Goal: Transaction & Acquisition: Download file/media

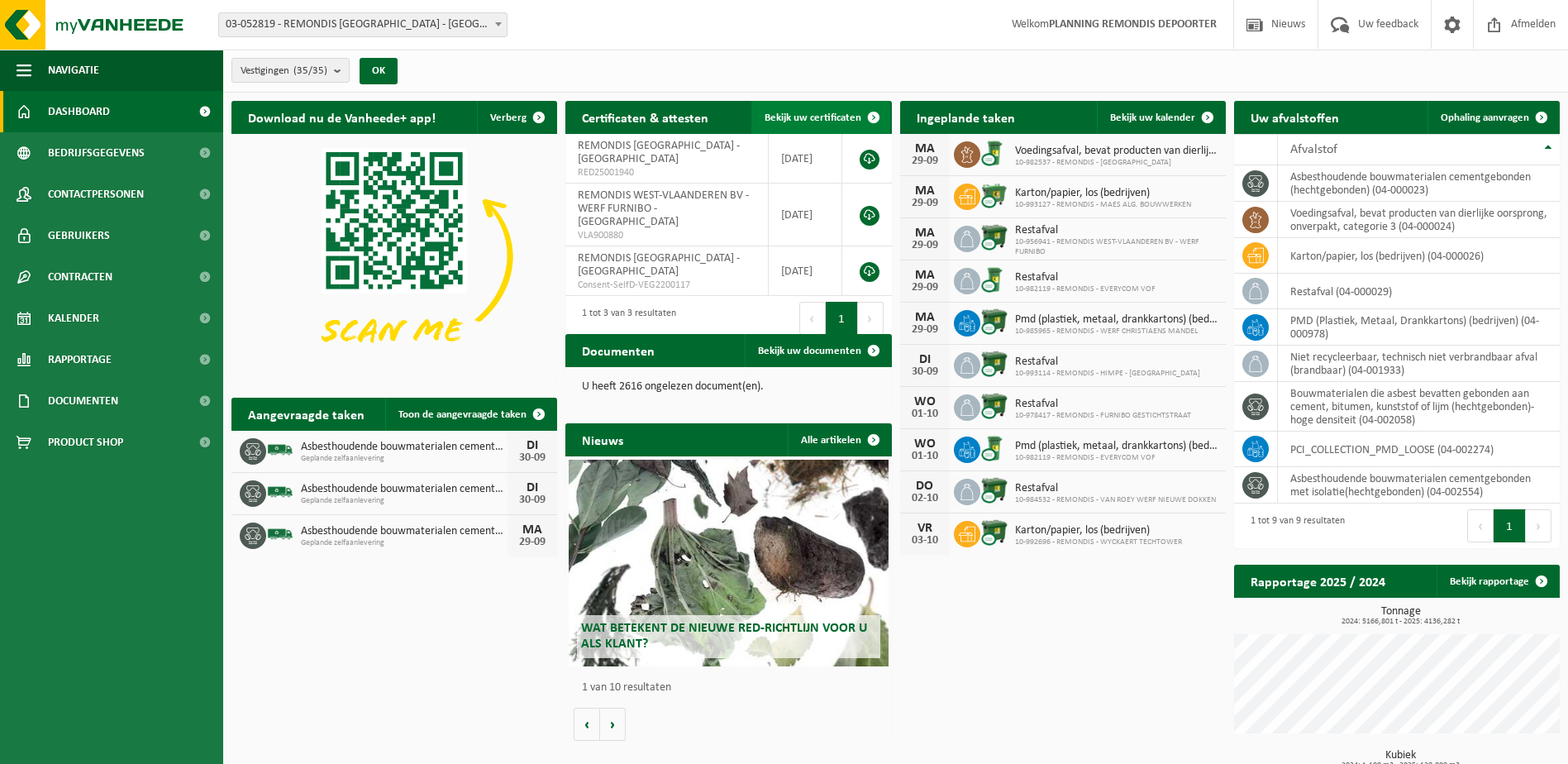
click at [782, 103] on link "Bekijk uw certificaten" at bounding box center [820, 117] width 139 height 33
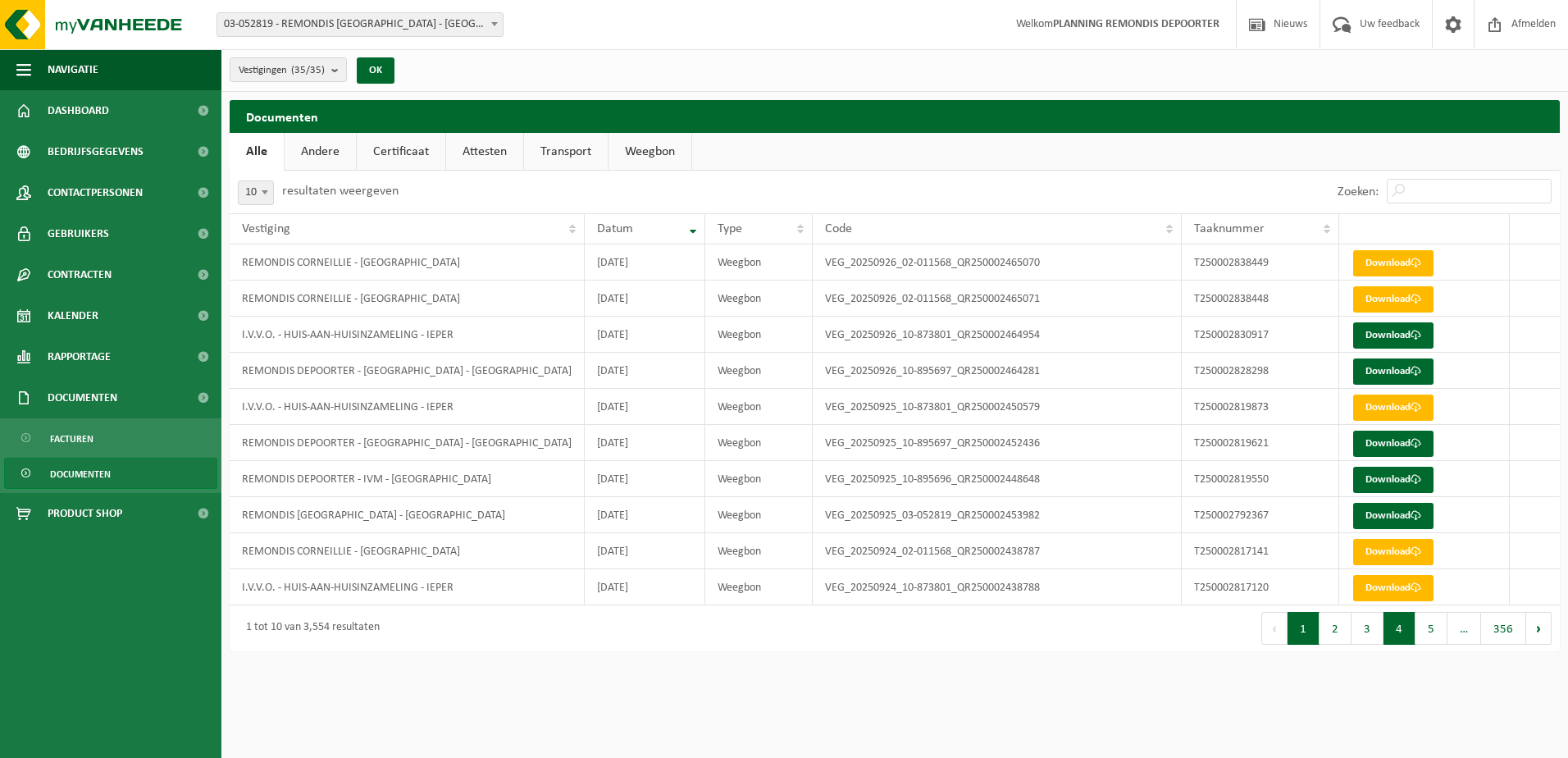
click at [1393, 633] on button "4" at bounding box center [1399, 629] width 32 height 33
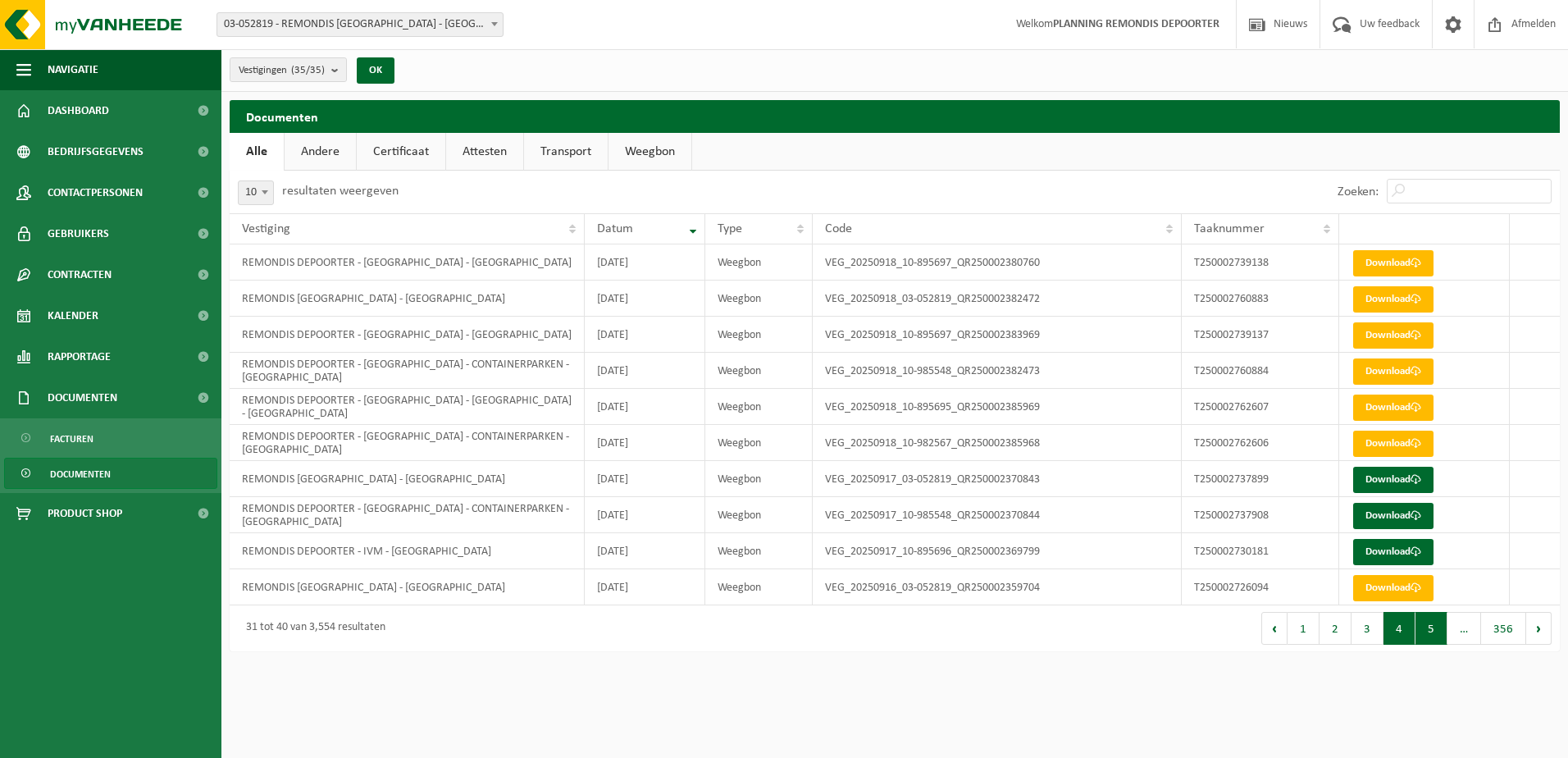
click at [1435, 638] on button "5" at bounding box center [1430, 629] width 32 height 33
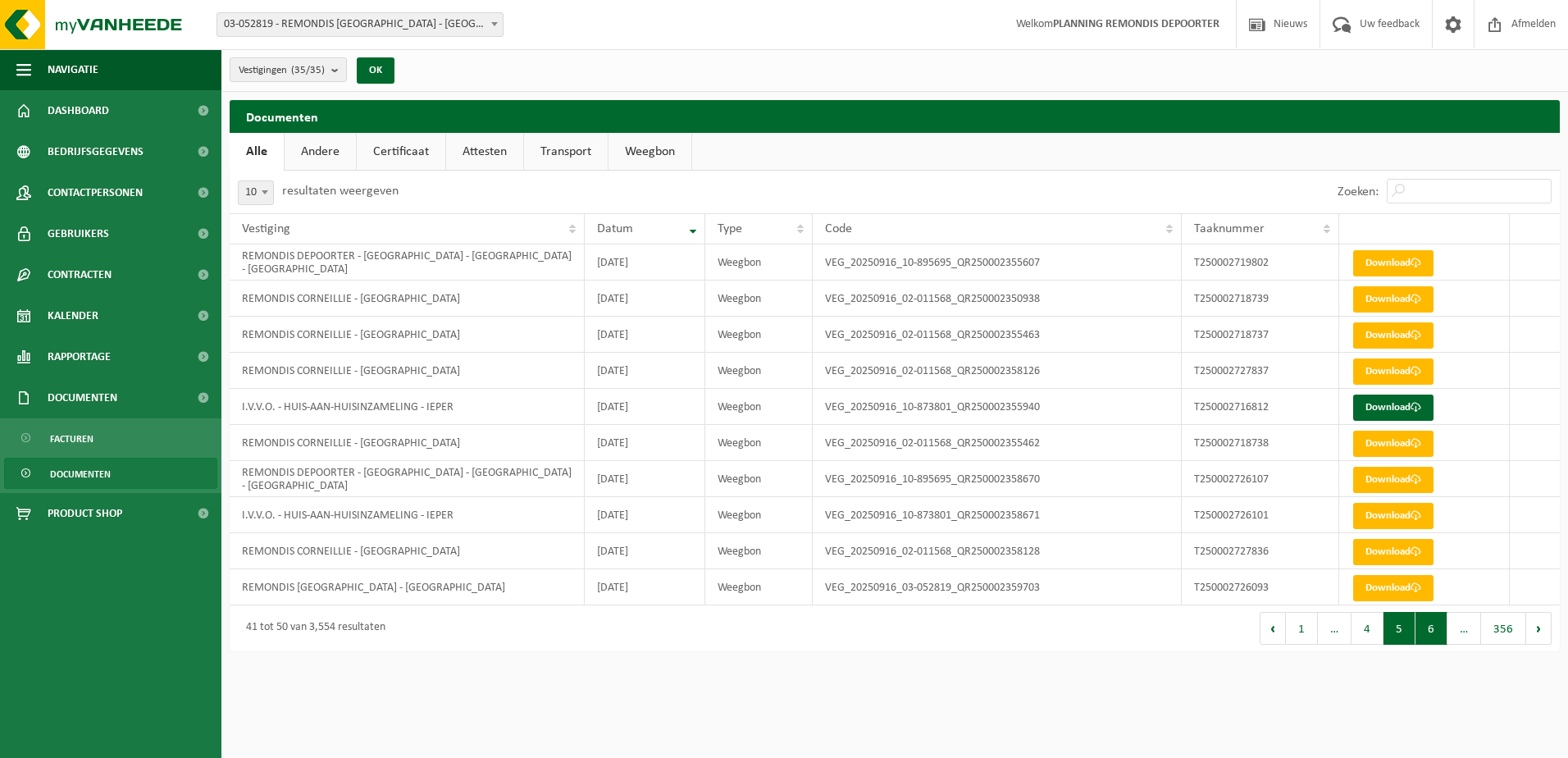
click at [1439, 630] on button "6" at bounding box center [1430, 629] width 32 height 33
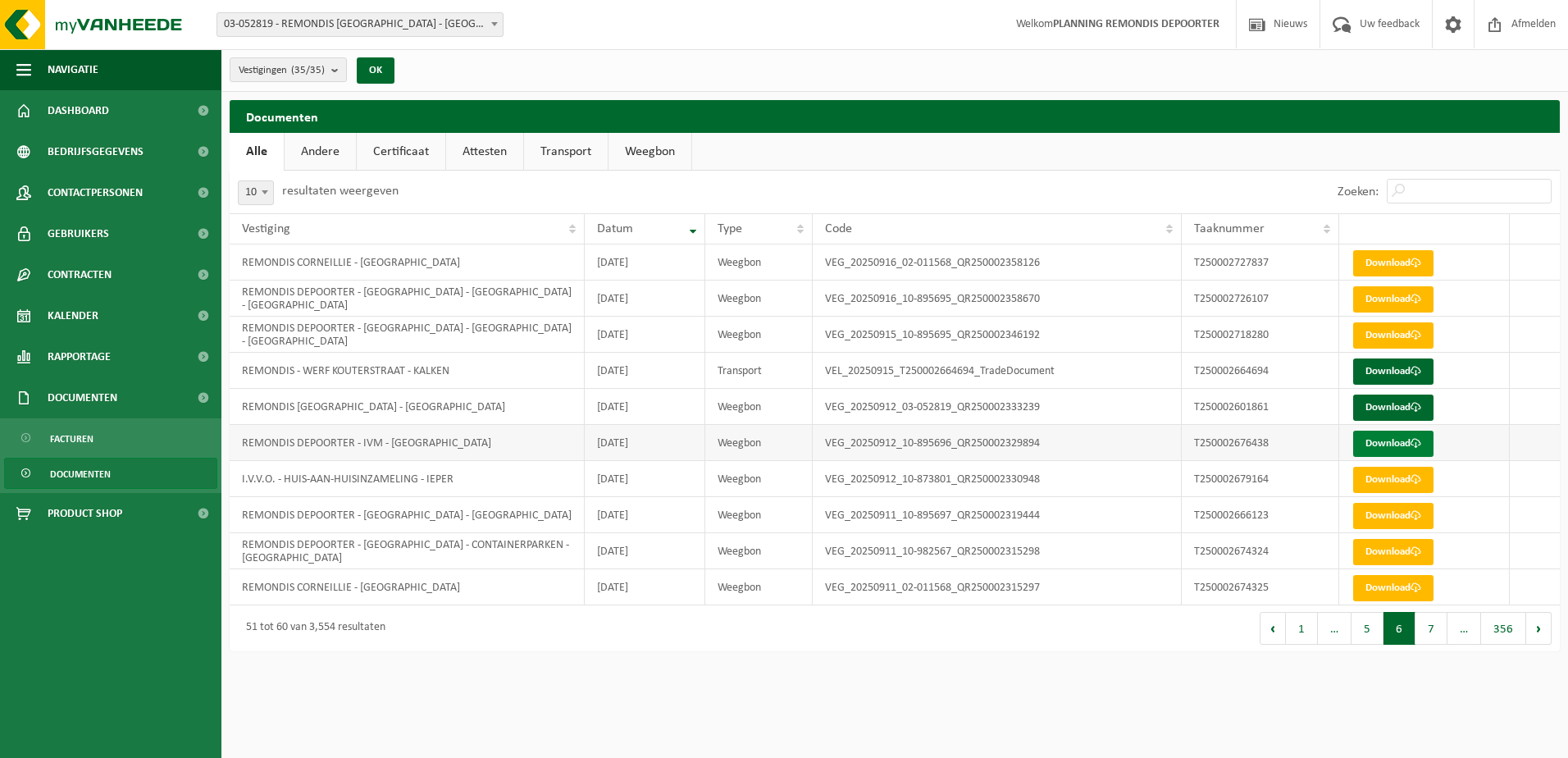
click at [1384, 434] on link "Download" at bounding box center [1393, 443] width 80 height 26
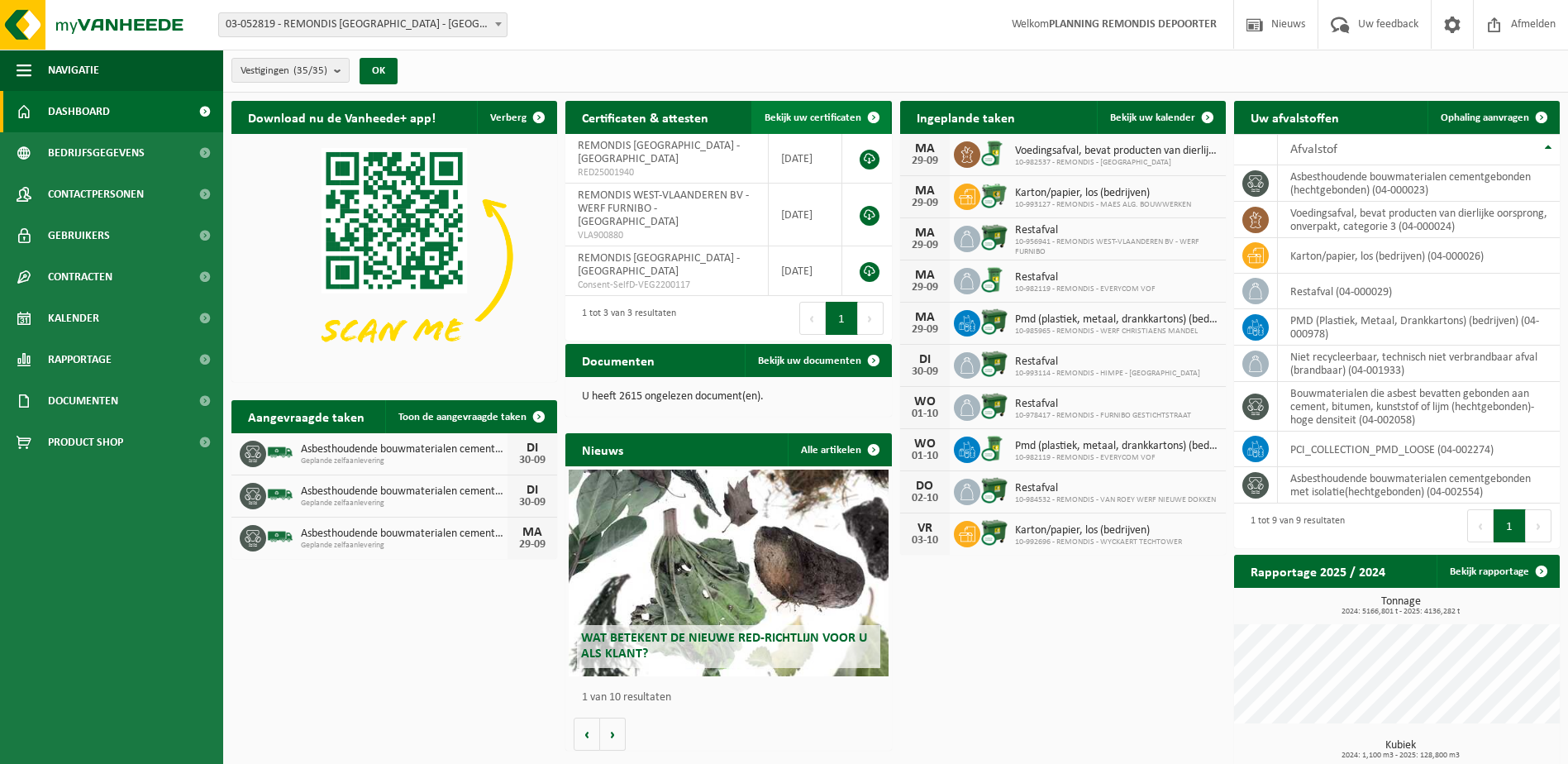
click at [834, 116] on span "Bekijk uw certificaten" at bounding box center [813, 117] width 97 height 11
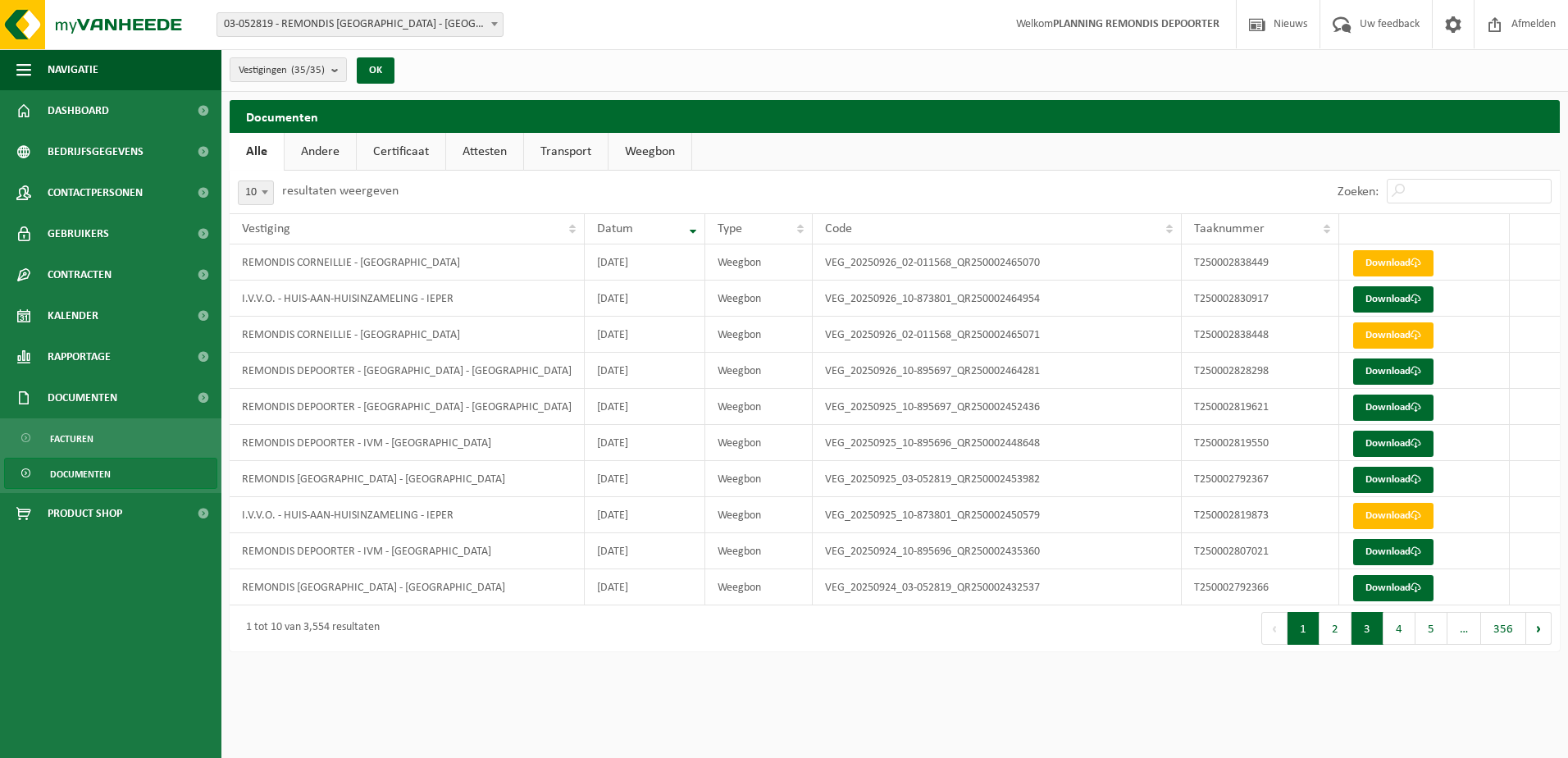
click at [1377, 643] on button "3" at bounding box center [1367, 629] width 32 height 33
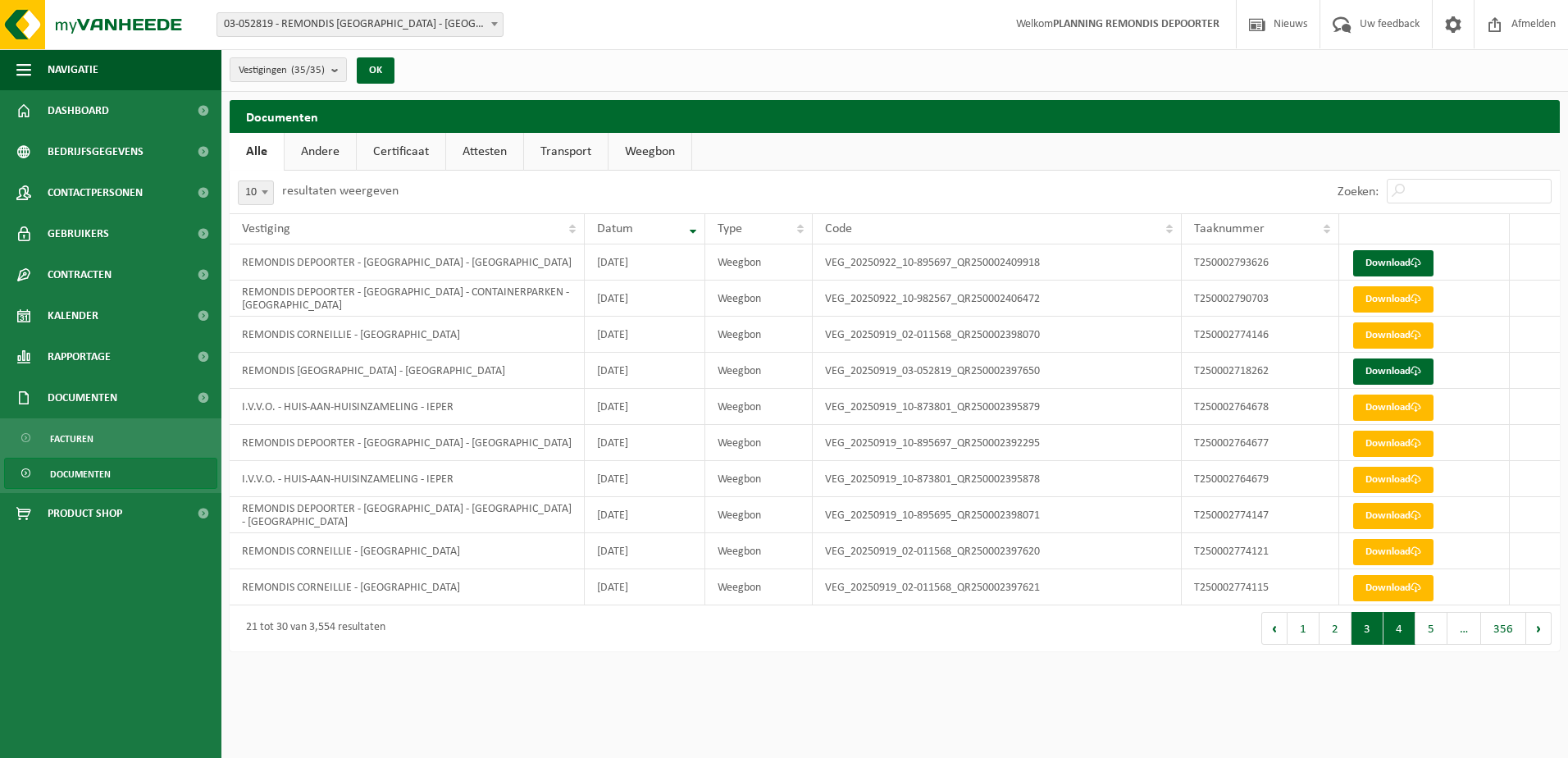
click at [1401, 633] on button "4" at bounding box center [1399, 629] width 32 height 33
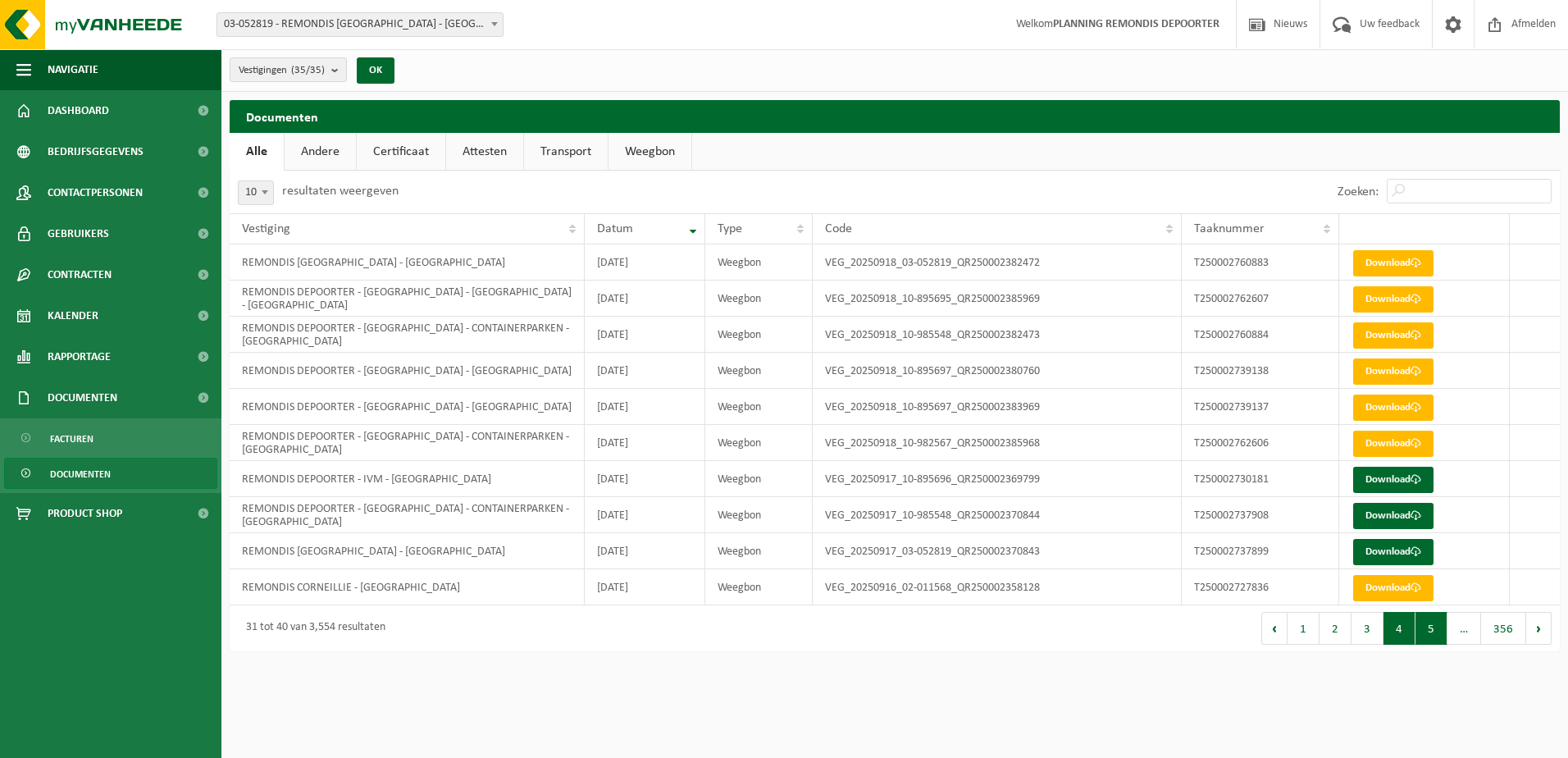
click at [1433, 634] on button "5" at bounding box center [1430, 629] width 32 height 33
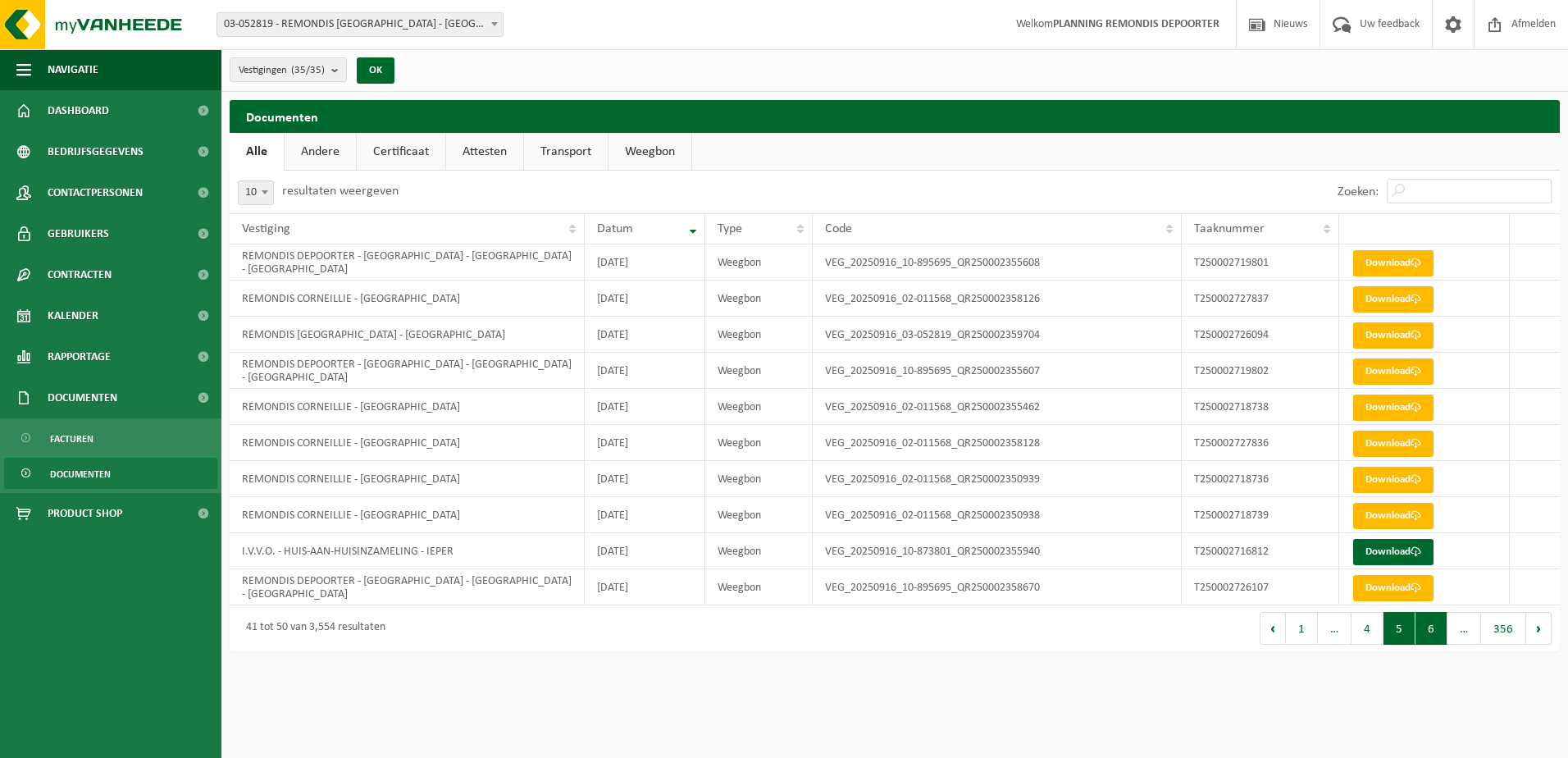
click at [1444, 620] on button "6" at bounding box center [1430, 629] width 32 height 33
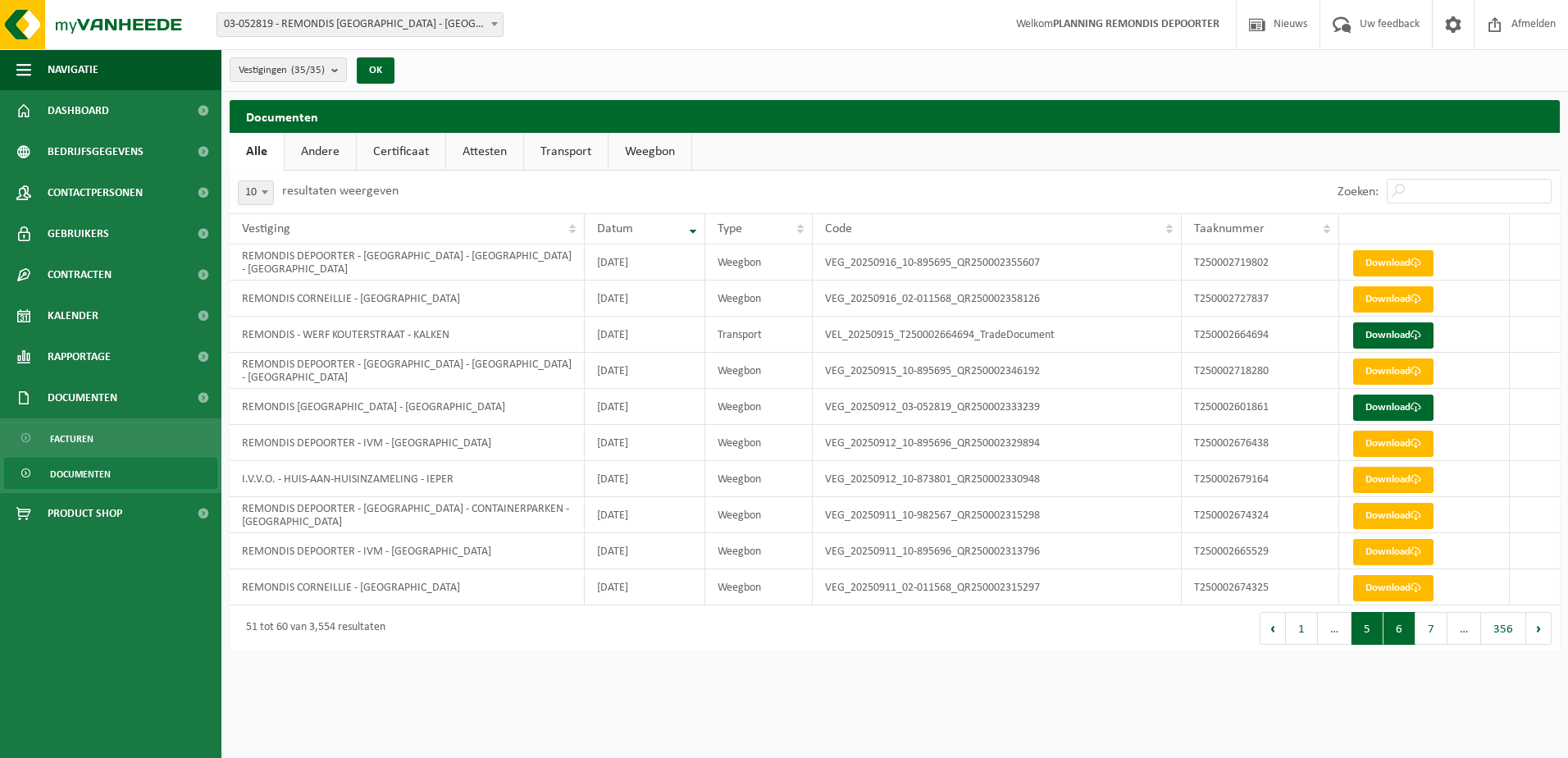
click at [1368, 634] on button "5" at bounding box center [1367, 629] width 32 height 33
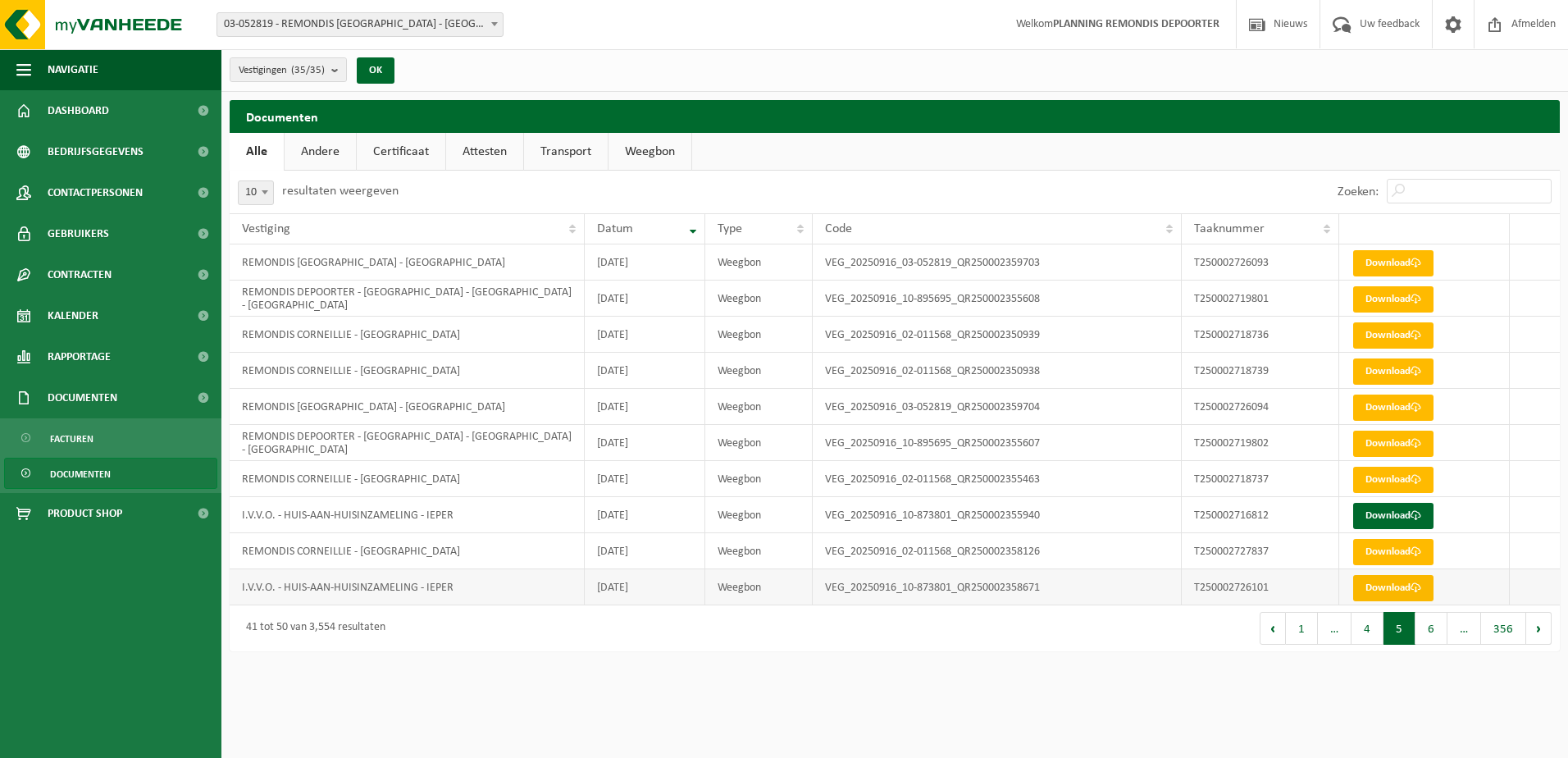
click at [1385, 586] on link "Download" at bounding box center [1393, 588] width 80 height 26
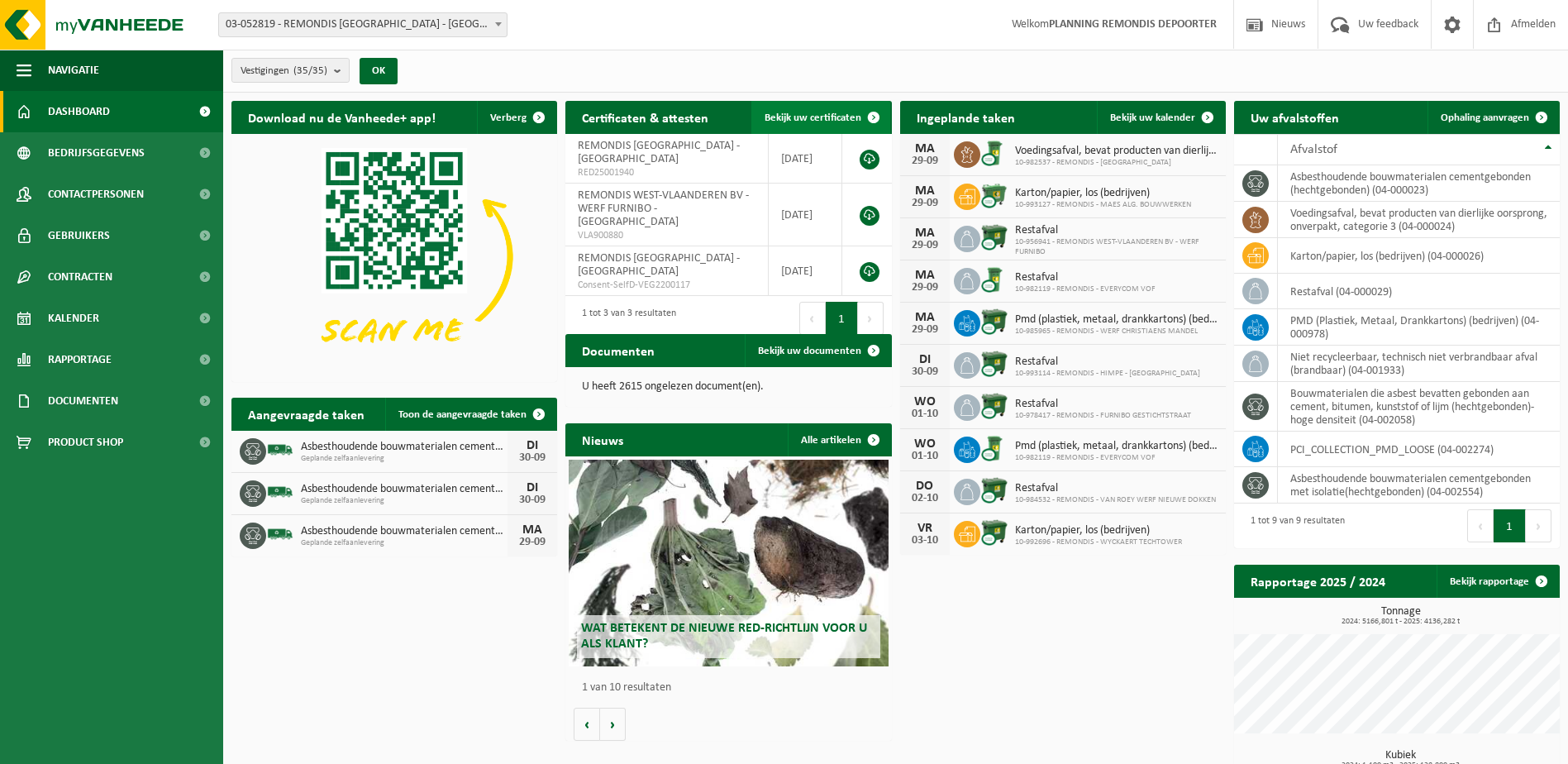
click at [813, 109] on link "Bekijk uw certificaten" at bounding box center [820, 117] width 139 height 33
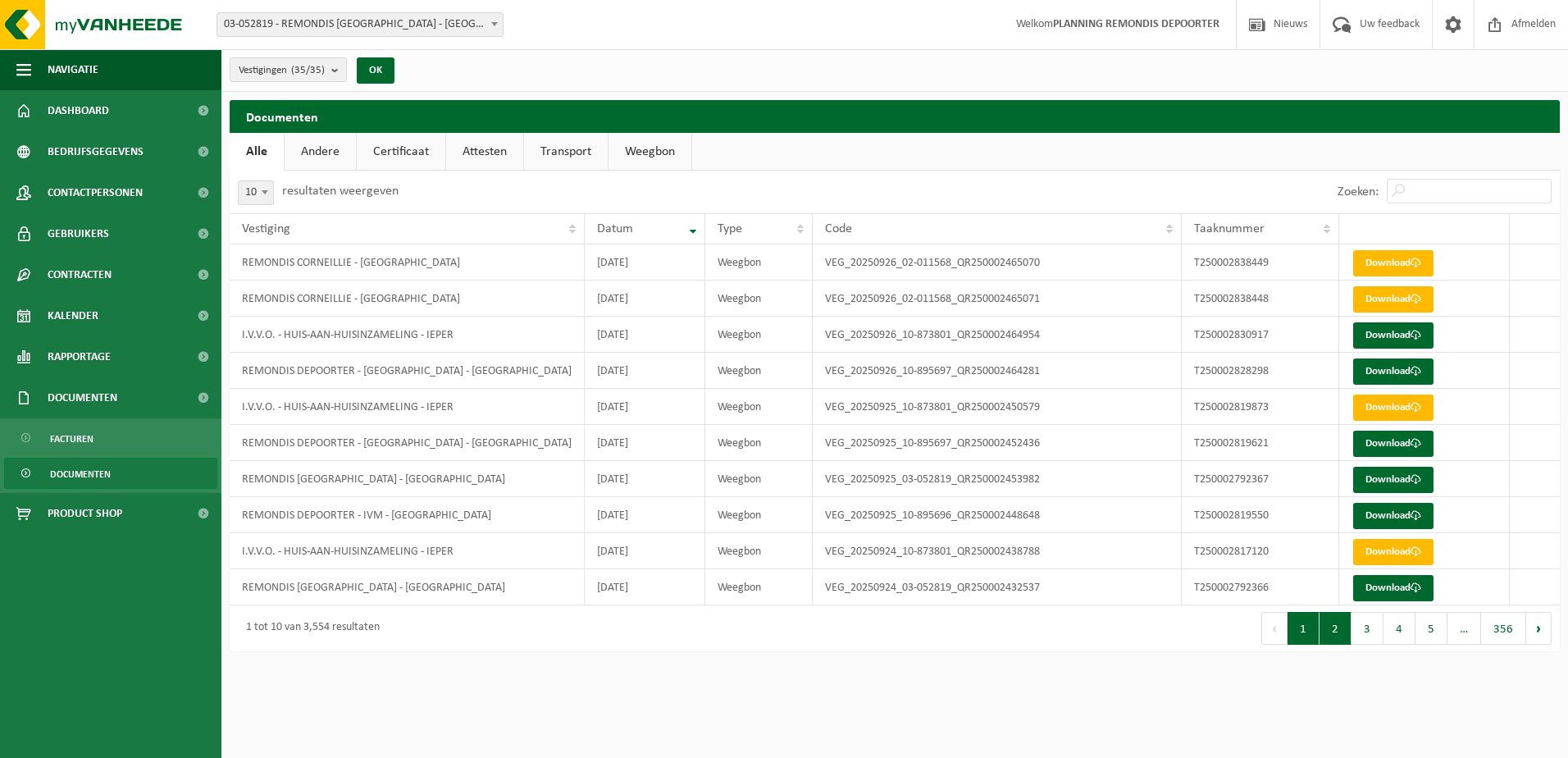
click at [1350, 629] on button "2" at bounding box center [1335, 629] width 32 height 33
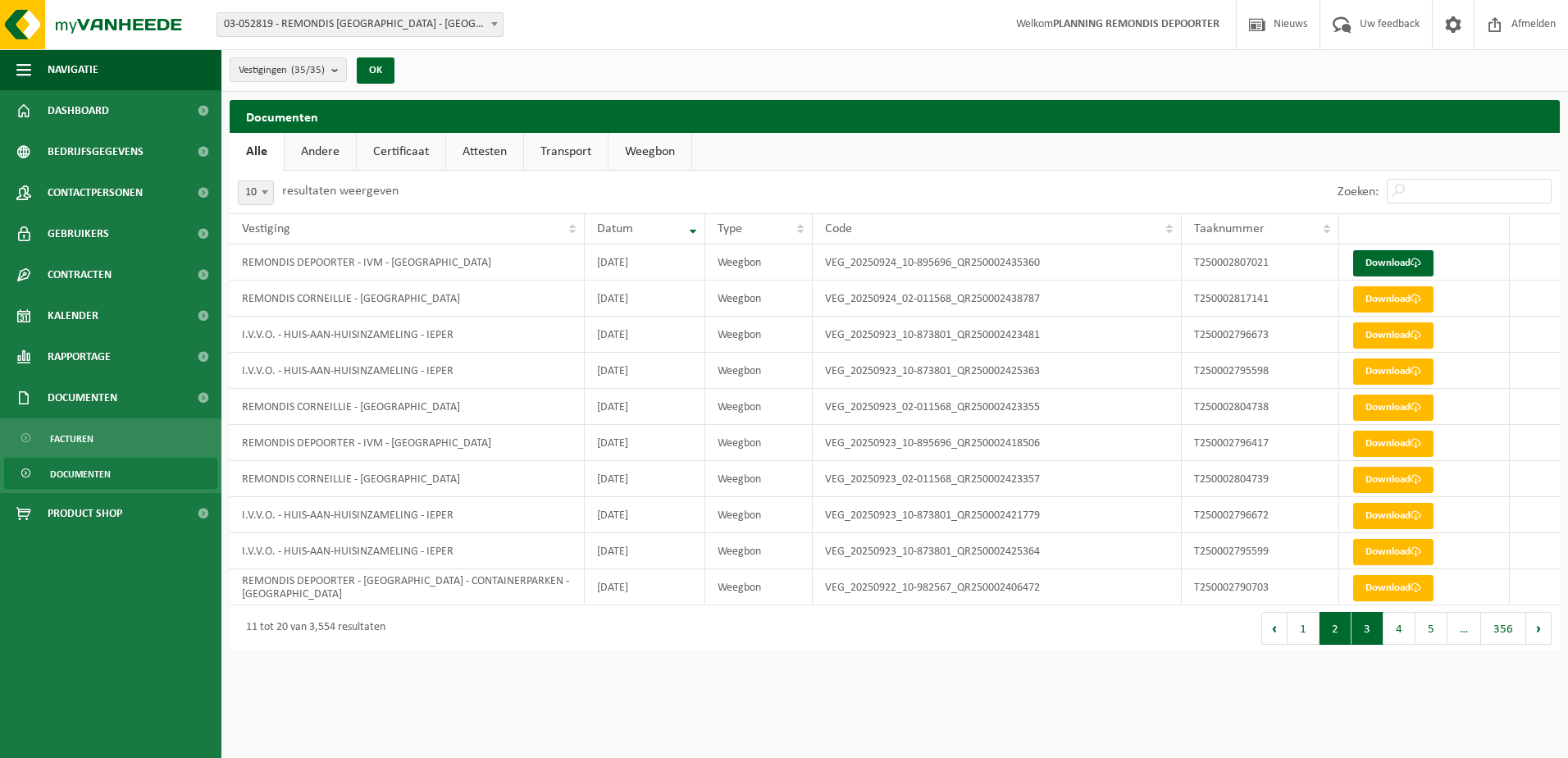
click at [1374, 631] on button "3" at bounding box center [1367, 629] width 32 height 33
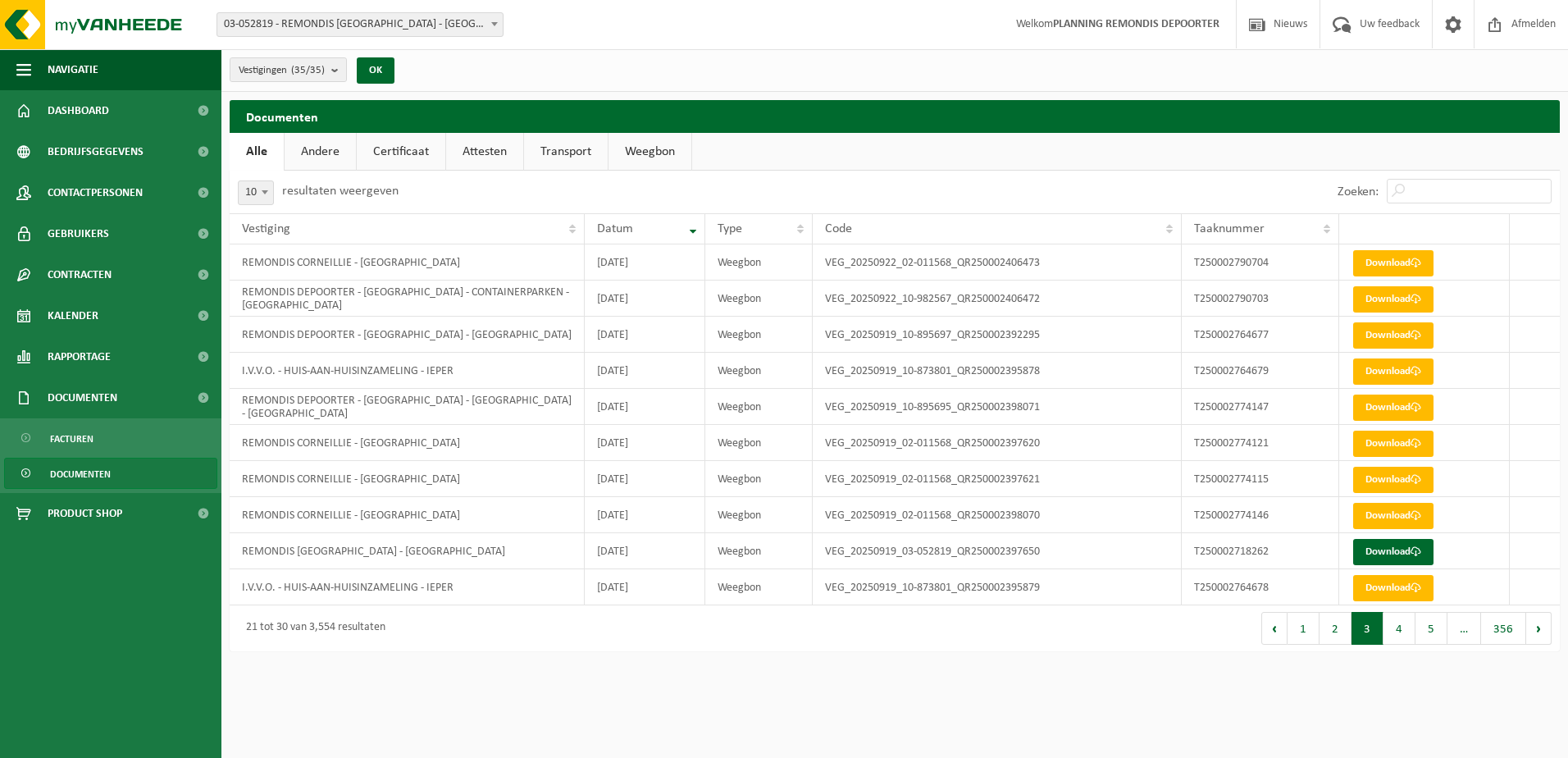
click at [1391, 635] on button "4" at bounding box center [1399, 629] width 32 height 33
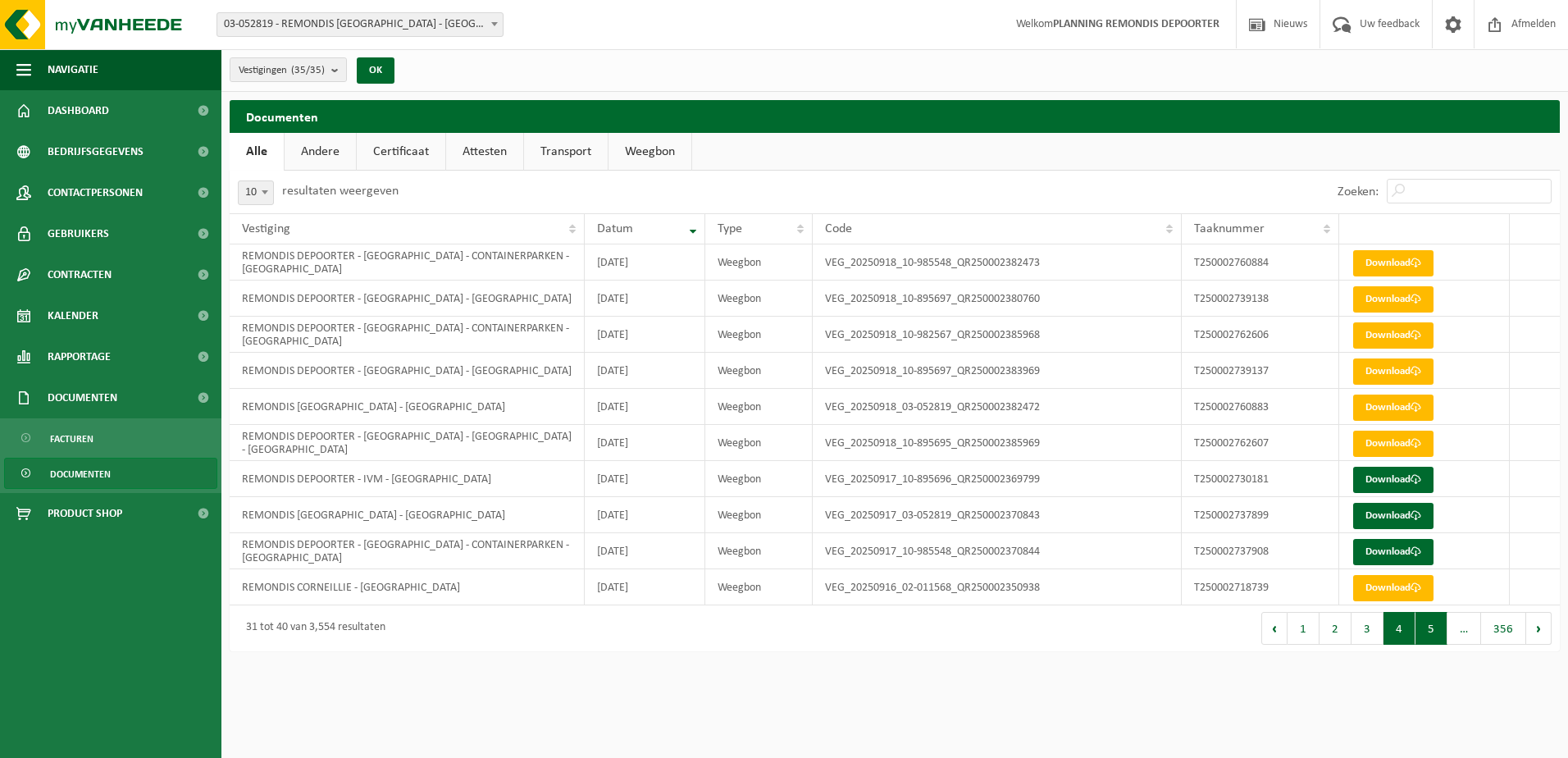
click at [1434, 633] on button "5" at bounding box center [1430, 629] width 32 height 33
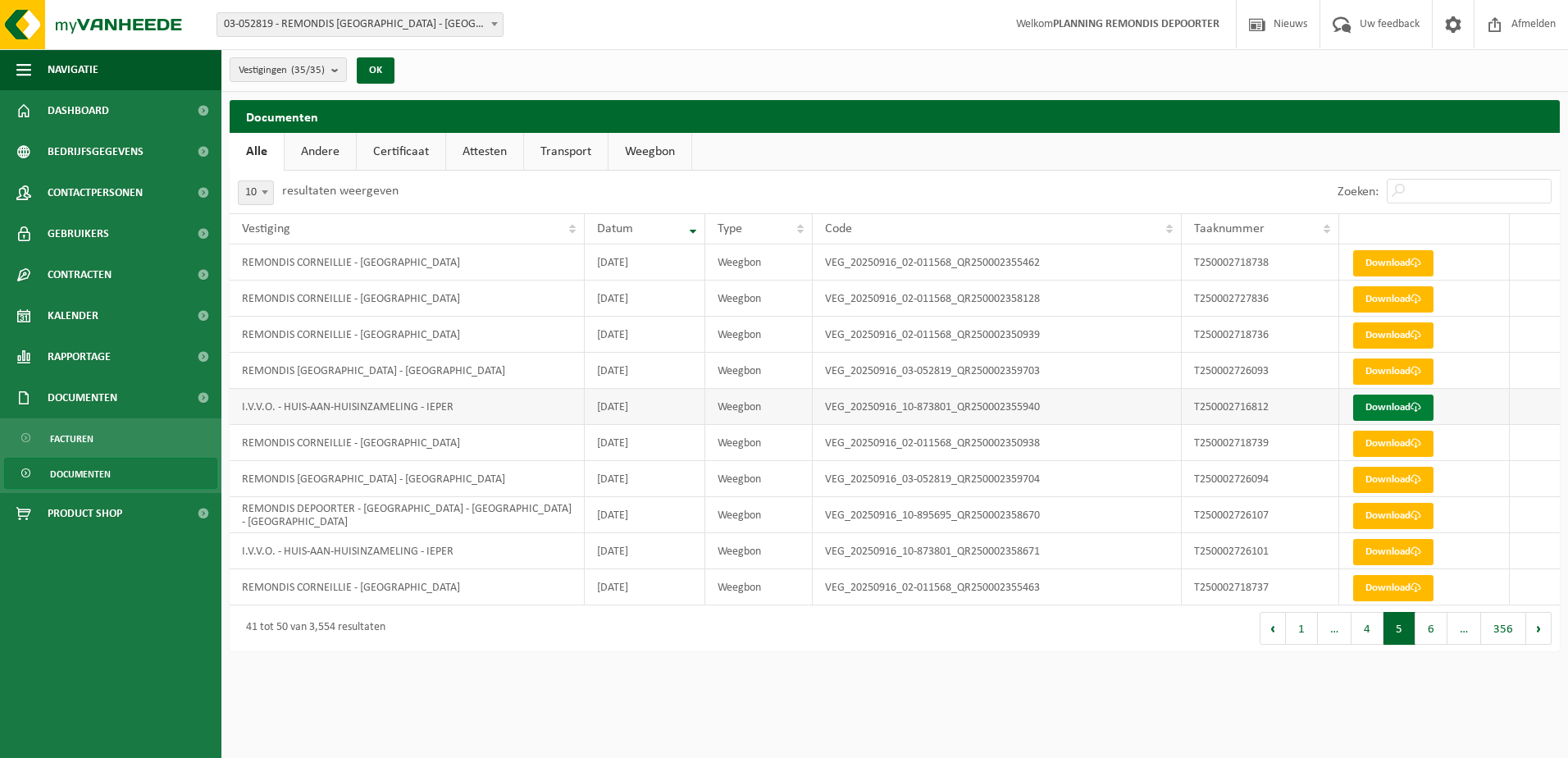
click at [1394, 405] on link "Download" at bounding box center [1393, 407] width 80 height 26
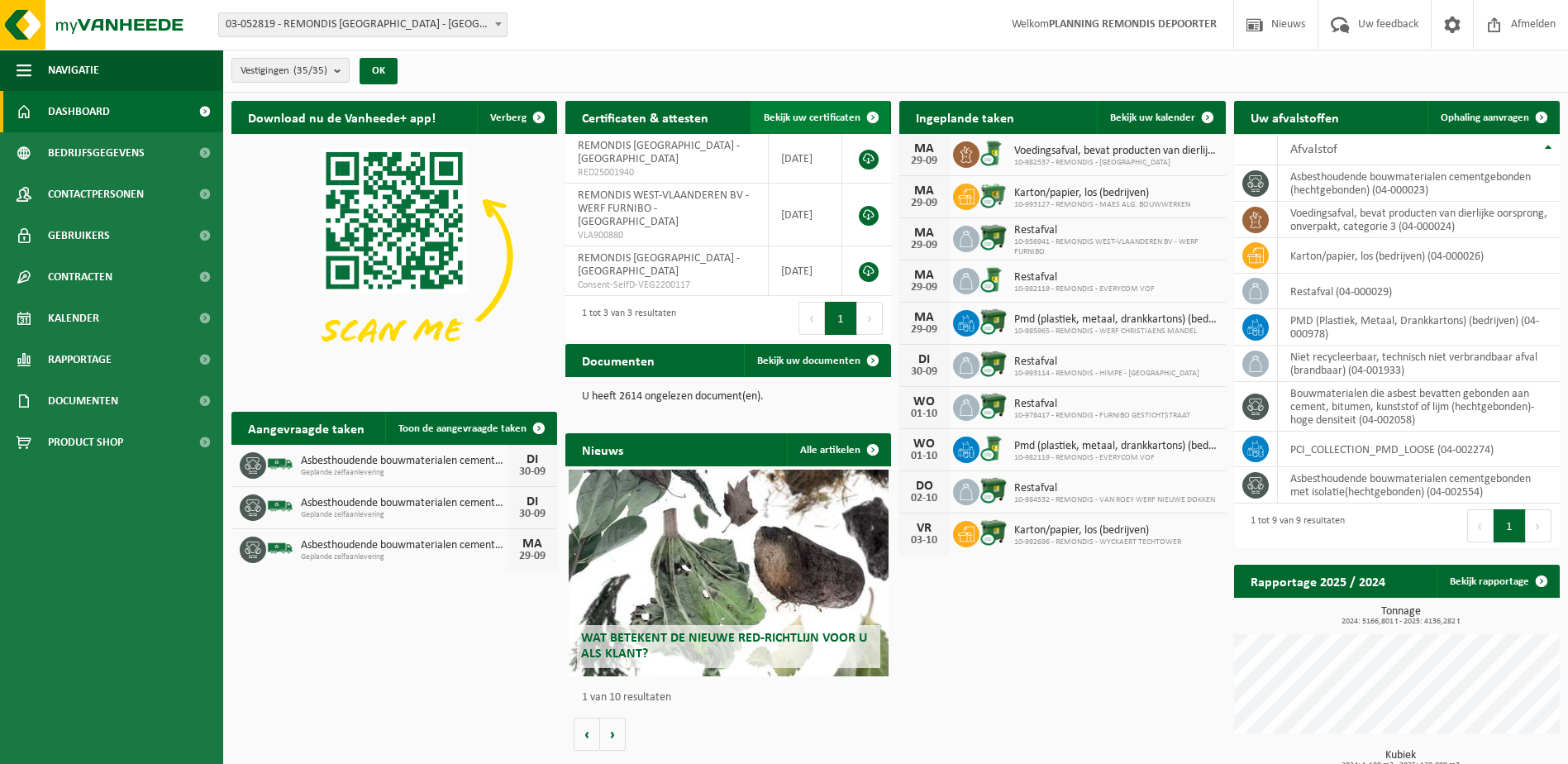
click at [857, 105] on span at bounding box center [873, 117] width 33 height 33
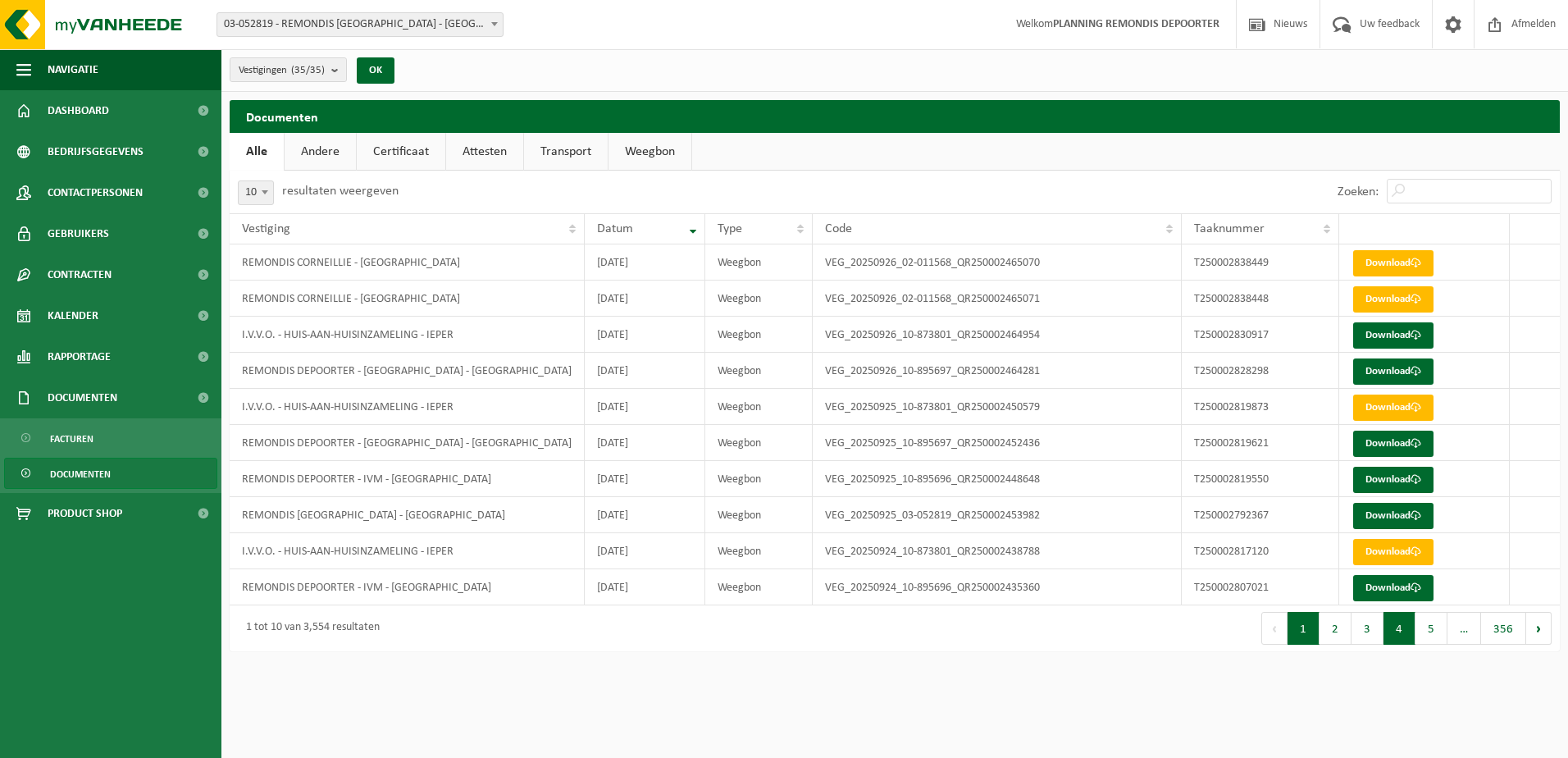
click at [1392, 635] on button "4" at bounding box center [1399, 629] width 32 height 33
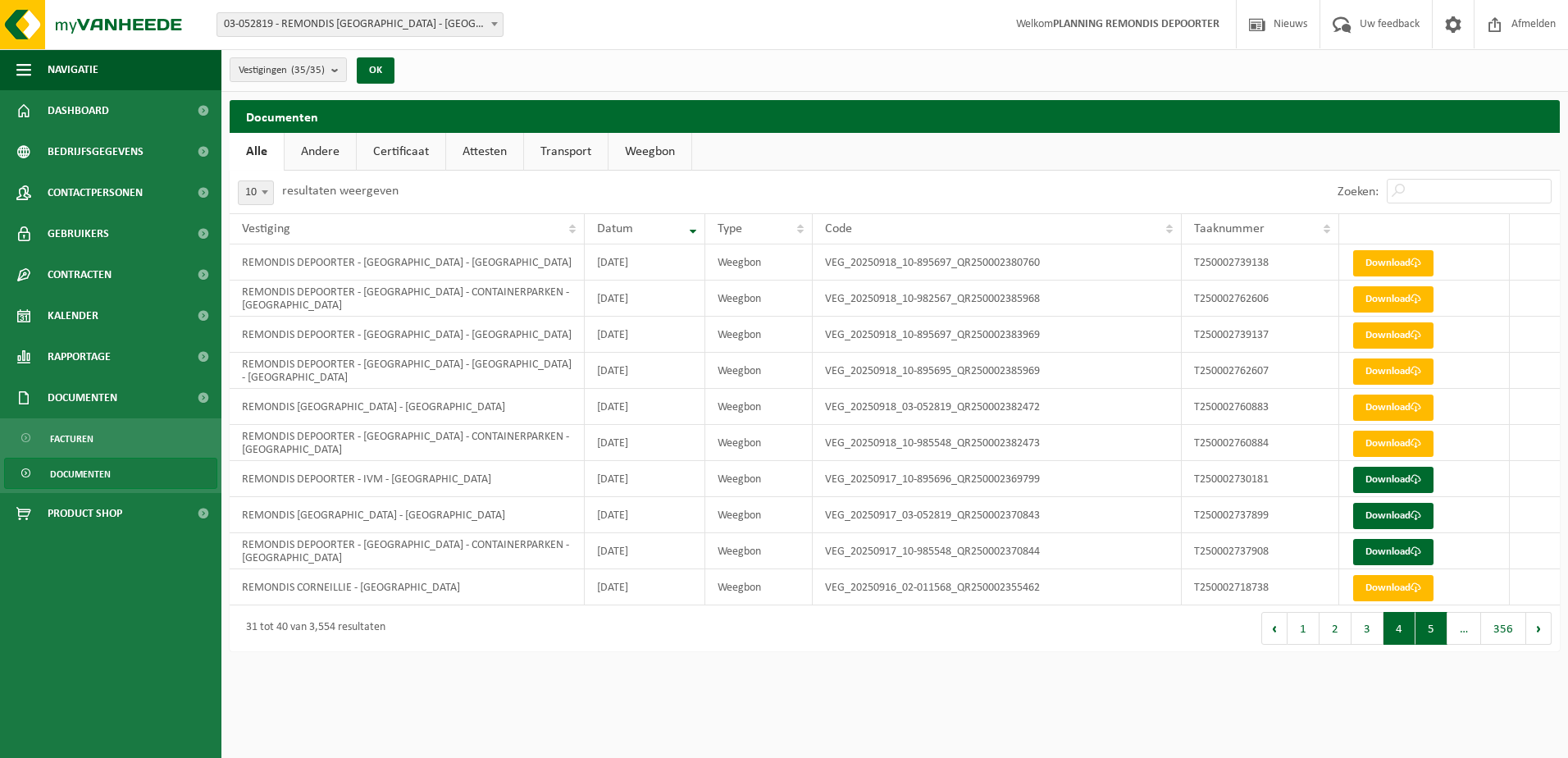
click at [1424, 626] on button "5" at bounding box center [1430, 629] width 32 height 33
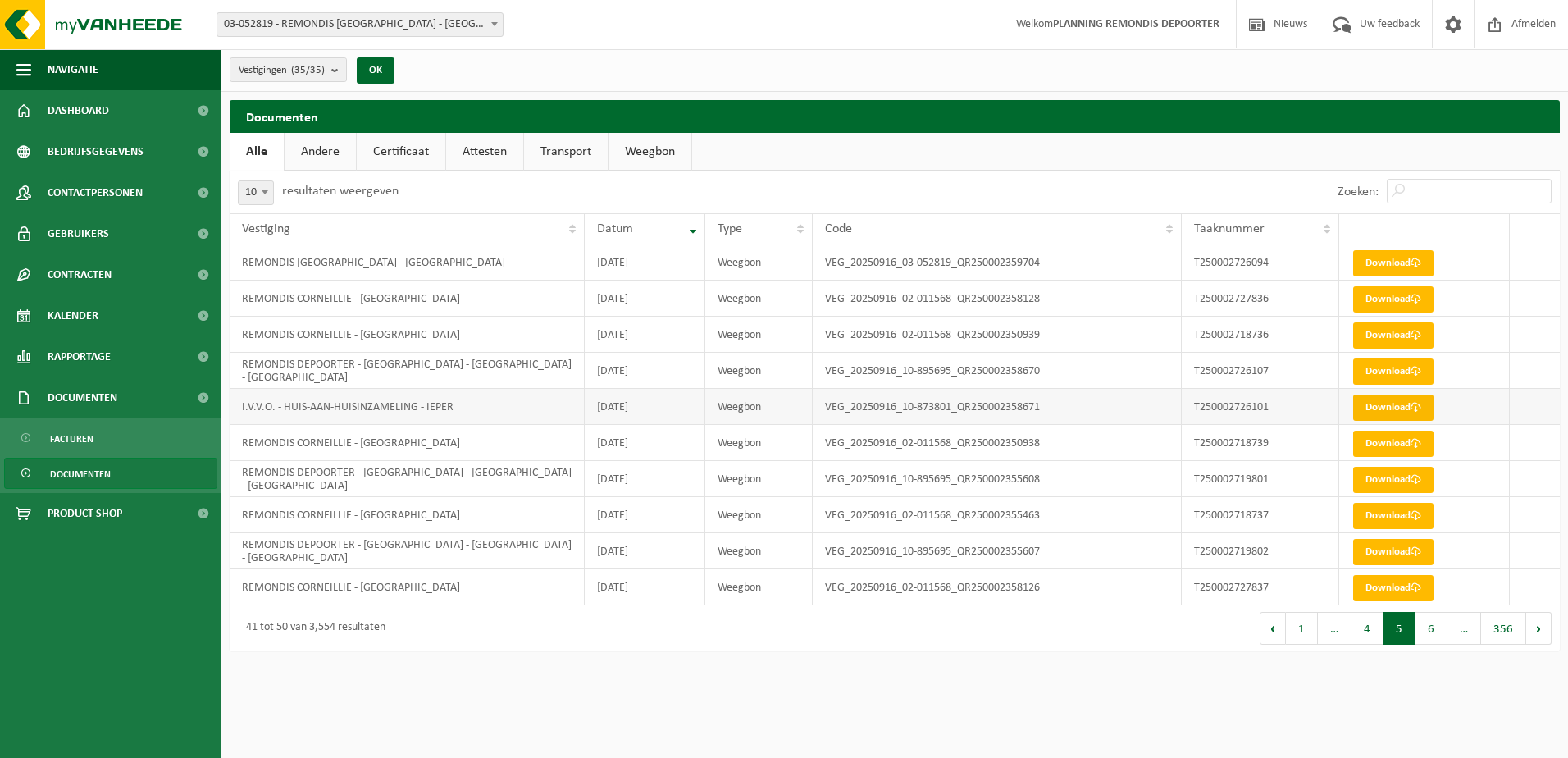
click at [1359, 400] on link "Download" at bounding box center [1393, 407] width 80 height 26
click at [1431, 629] on button "6" at bounding box center [1430, 629] width 32 height 33
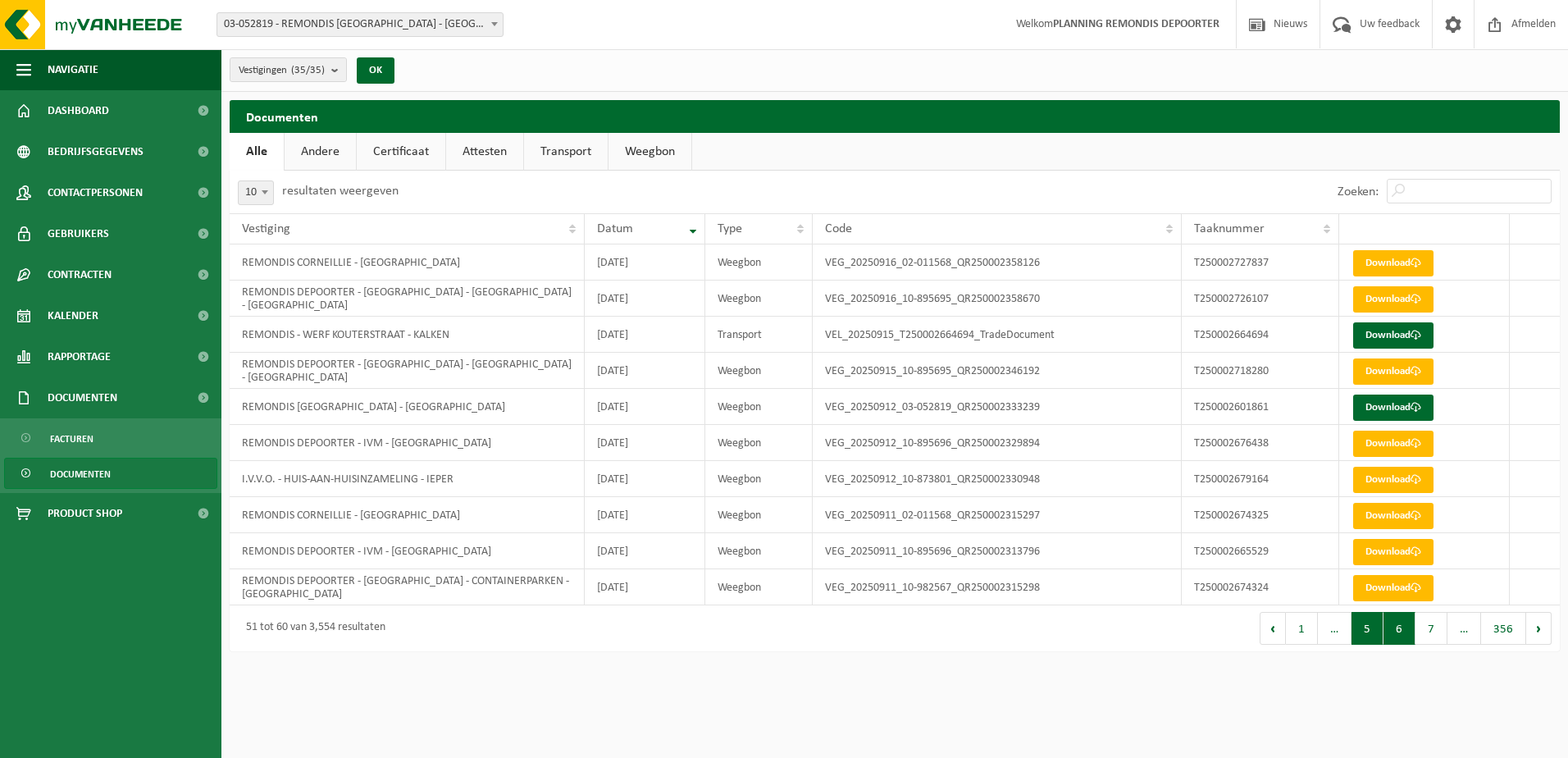
click at [1364, 630] on button "5" at bounding box center [1367, 629] width 32 height 33
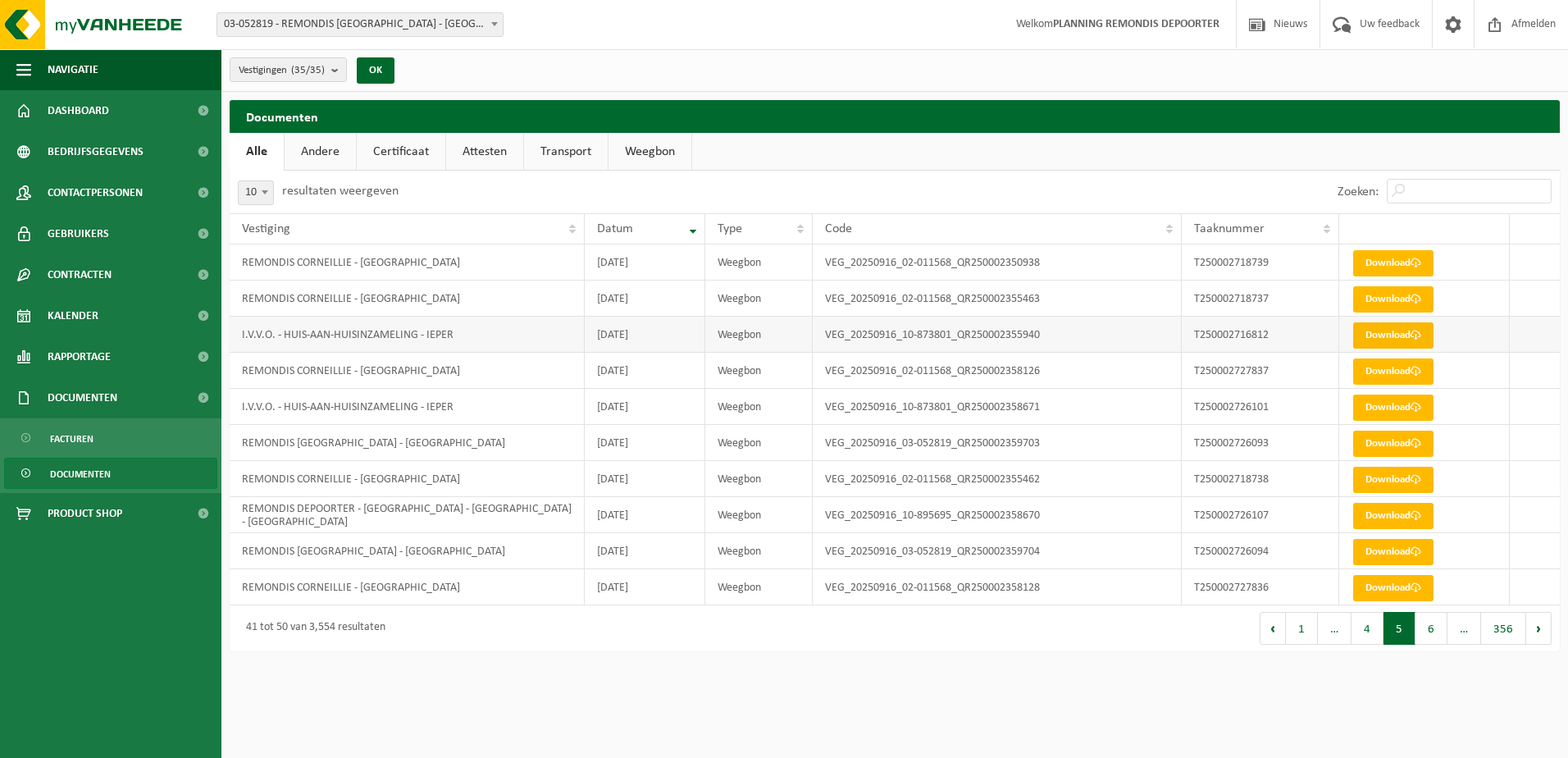
click at [1388, 325] on link "Download" at bounding box center [1393, 335] width 80 height 26
click at [1359, 629] on button "4" at bounding box center [1367, 629] width 32 height 33
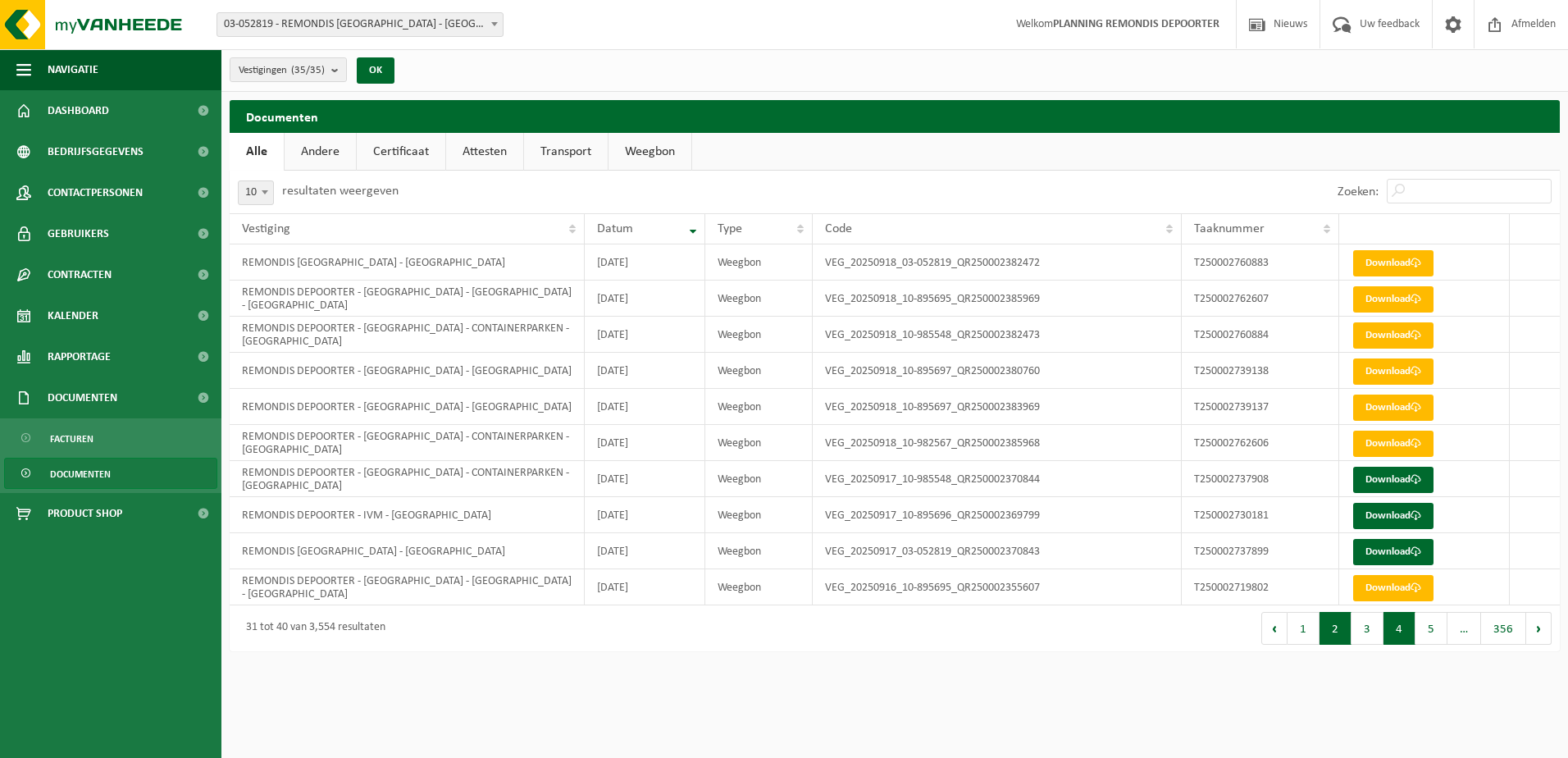
click at [1345, 635] on button "2" at bounding box center [1335, 629] width 32 height 33
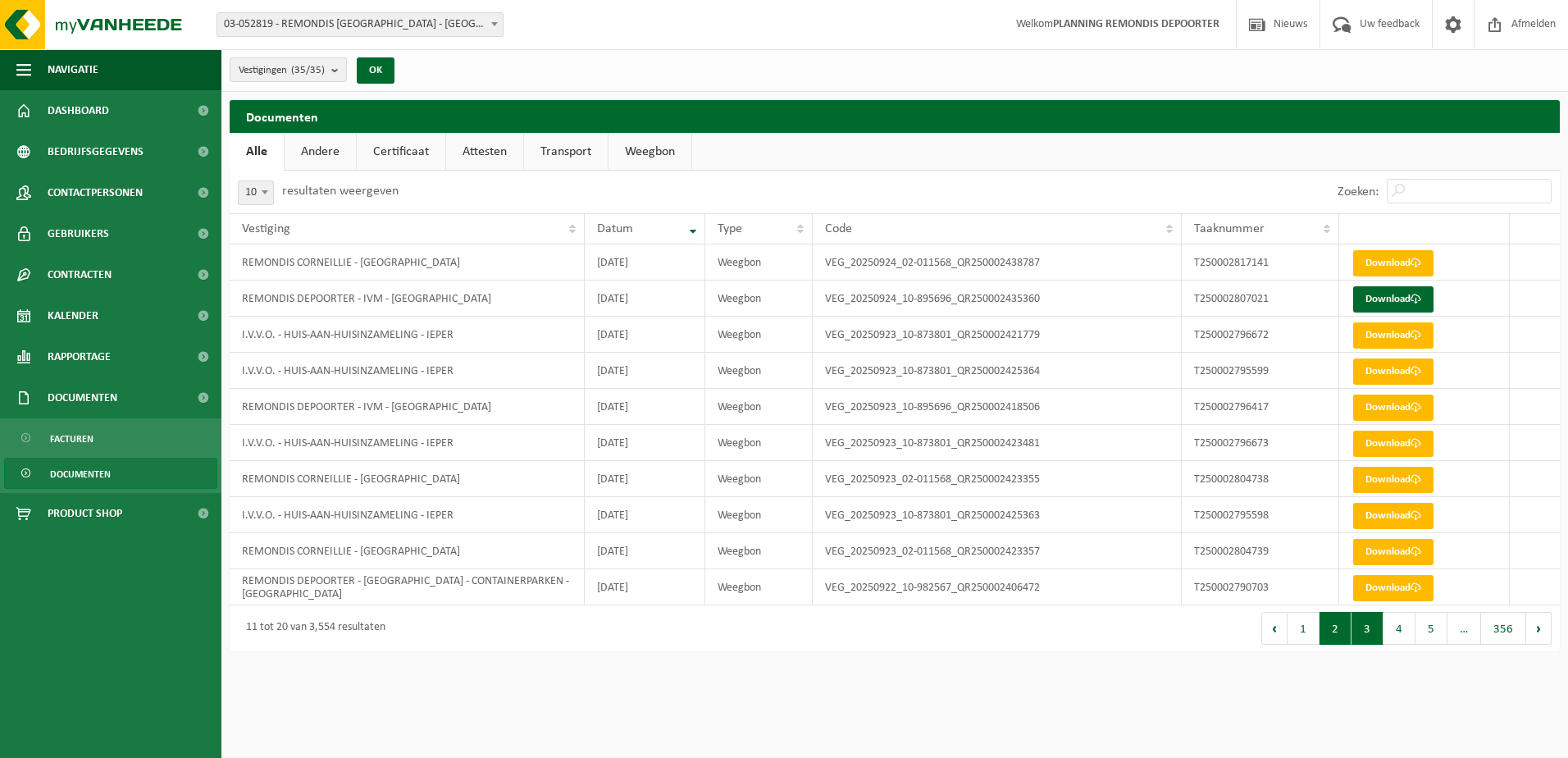
click at [1365, 633] on button "3" at bounding box center [1367, 629] width 32 height 33
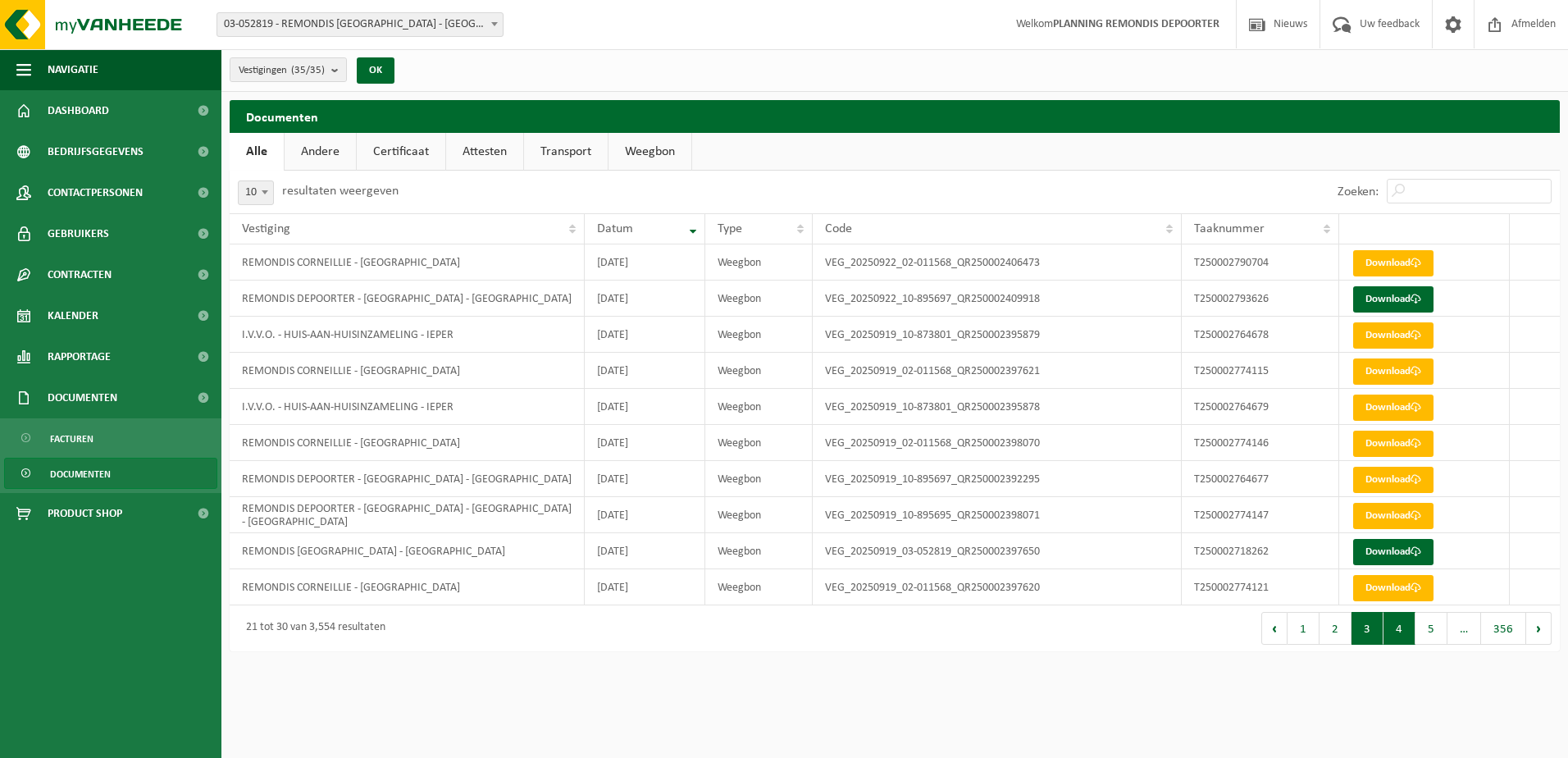
click at [1401, 623] on button "4" at bounding box center [1399, 629] width 32 height 33
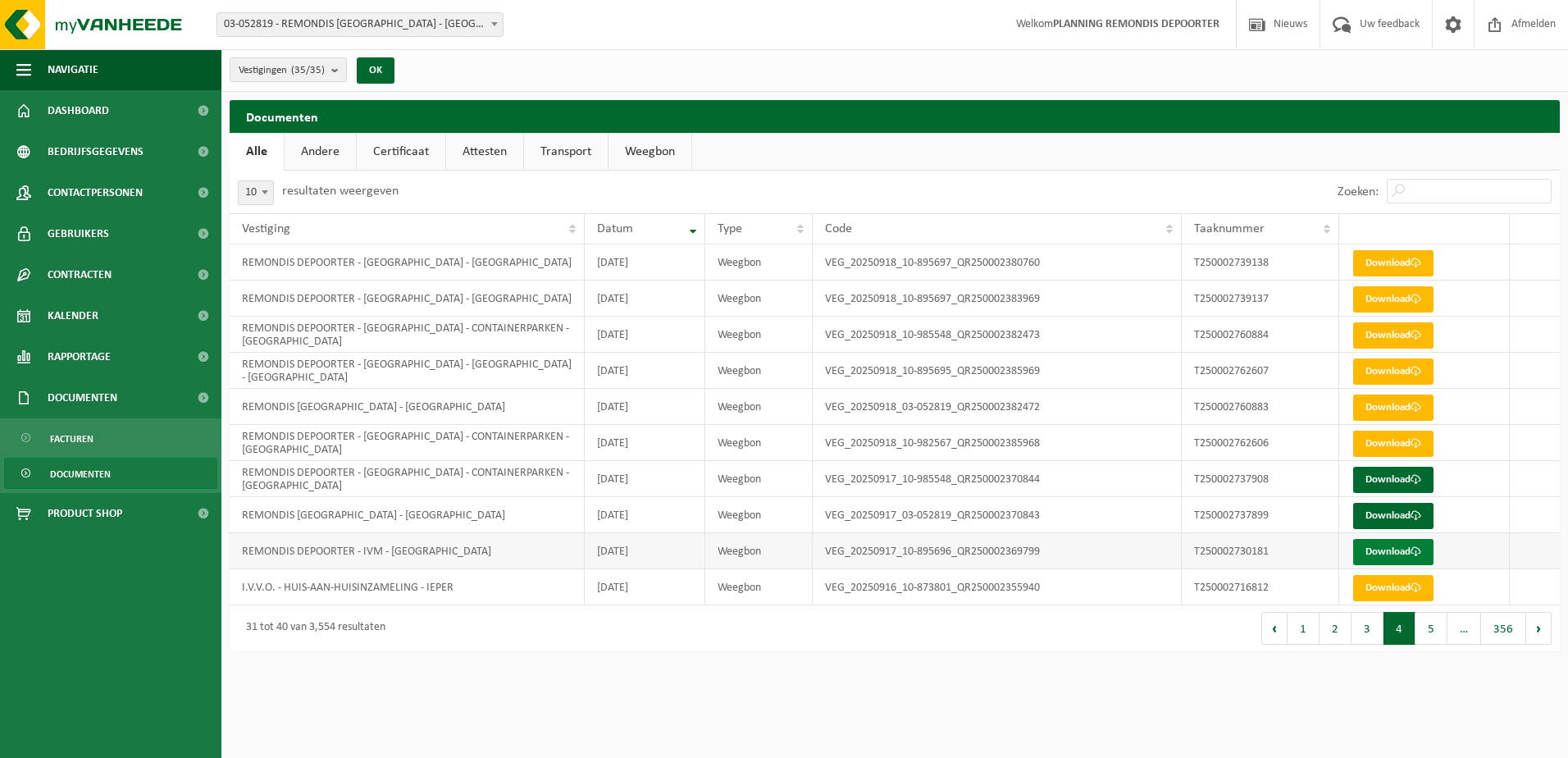
click at [1376, 541] on link "Download" at bounding box center [1393, 552] width 80 height 26
click at [1371, 640] on button "3" at bounding box center [1367, 629] width 32 height 33
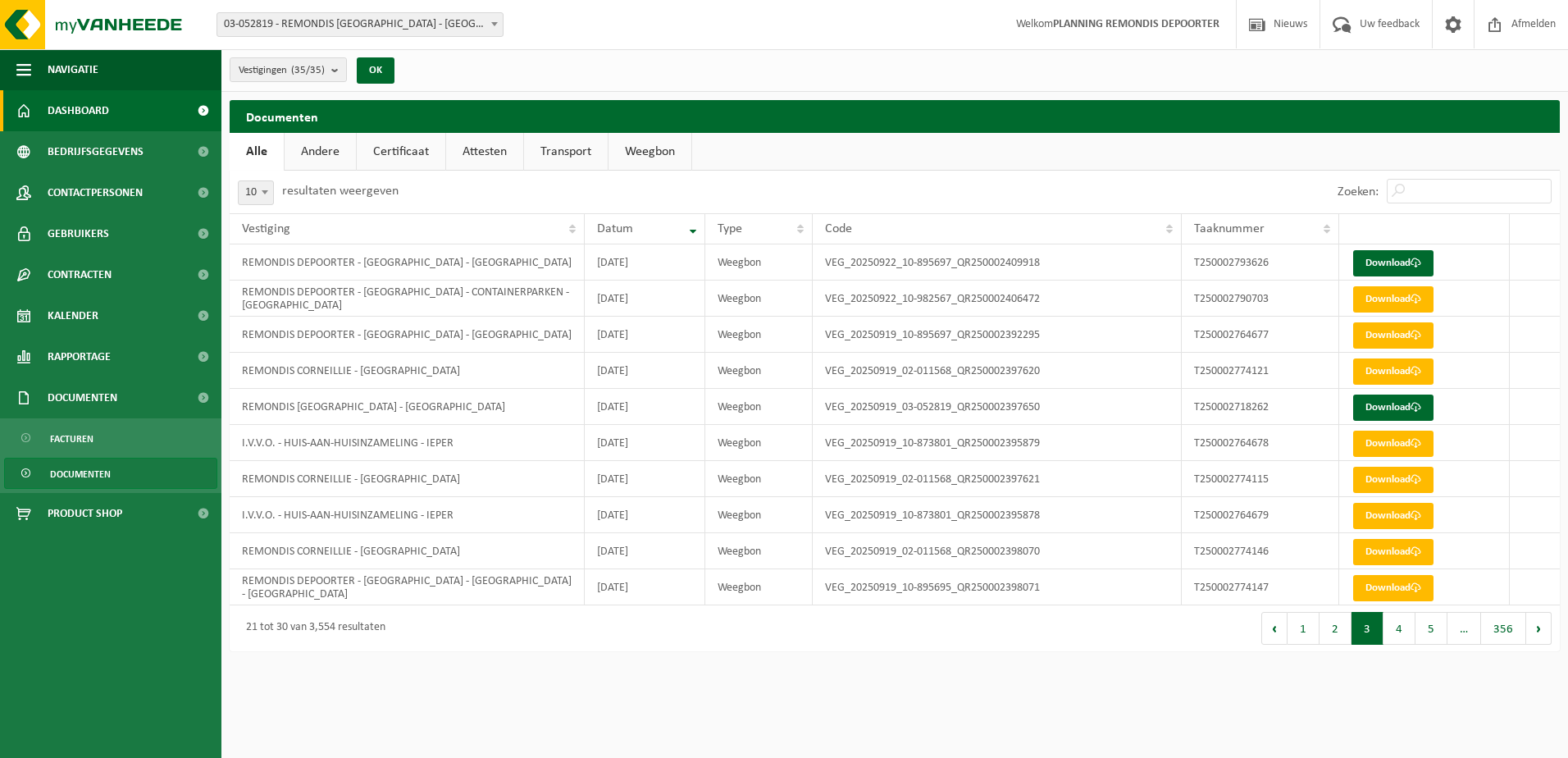
click at [111, 114] on link "Dashboard" at bounding box center [111, 111] width 221 height 41
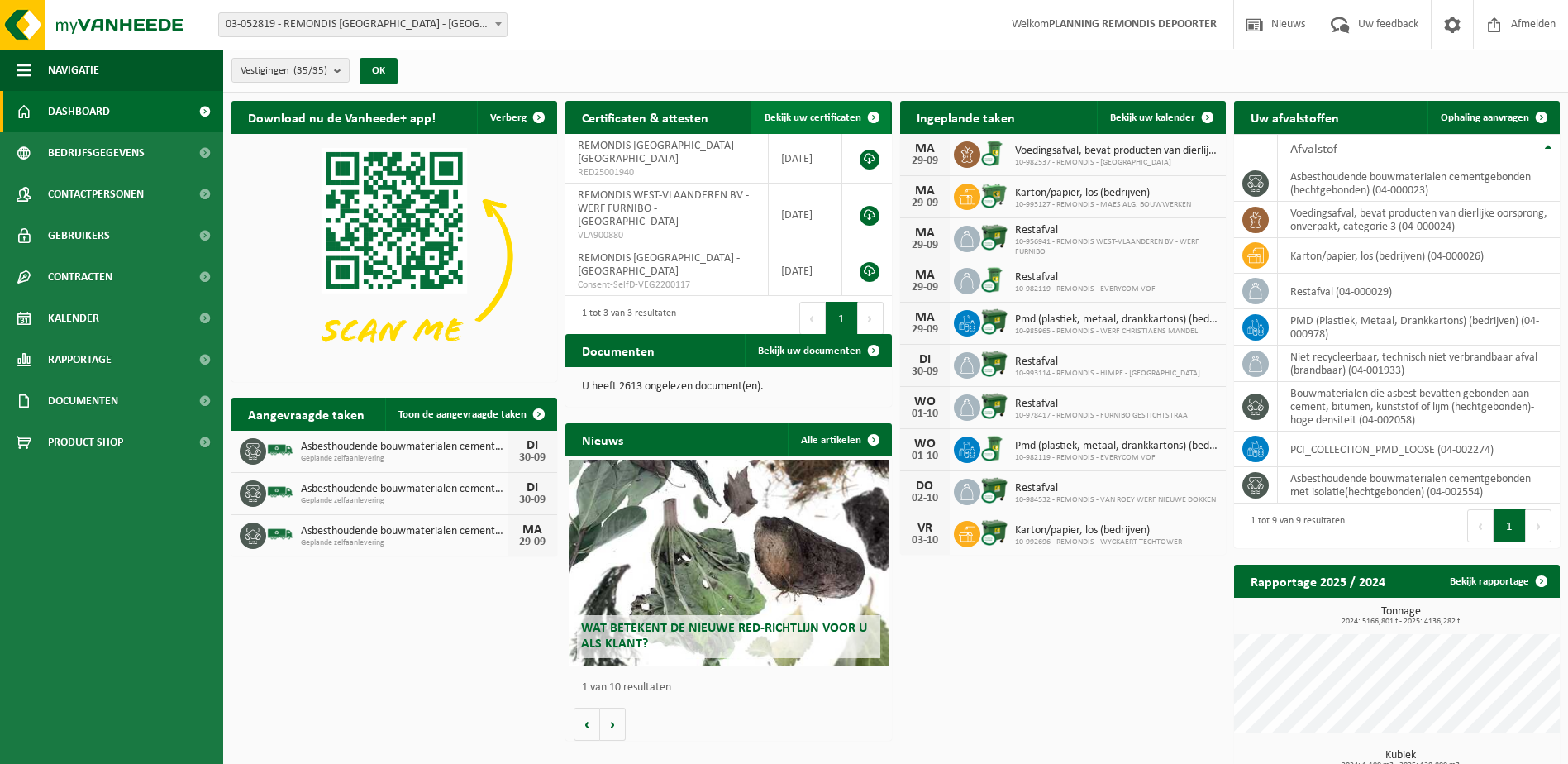
click at [806, 113] on span "Bekijk uw certificaten" at bounding box center [813, 117] width 97 height 11
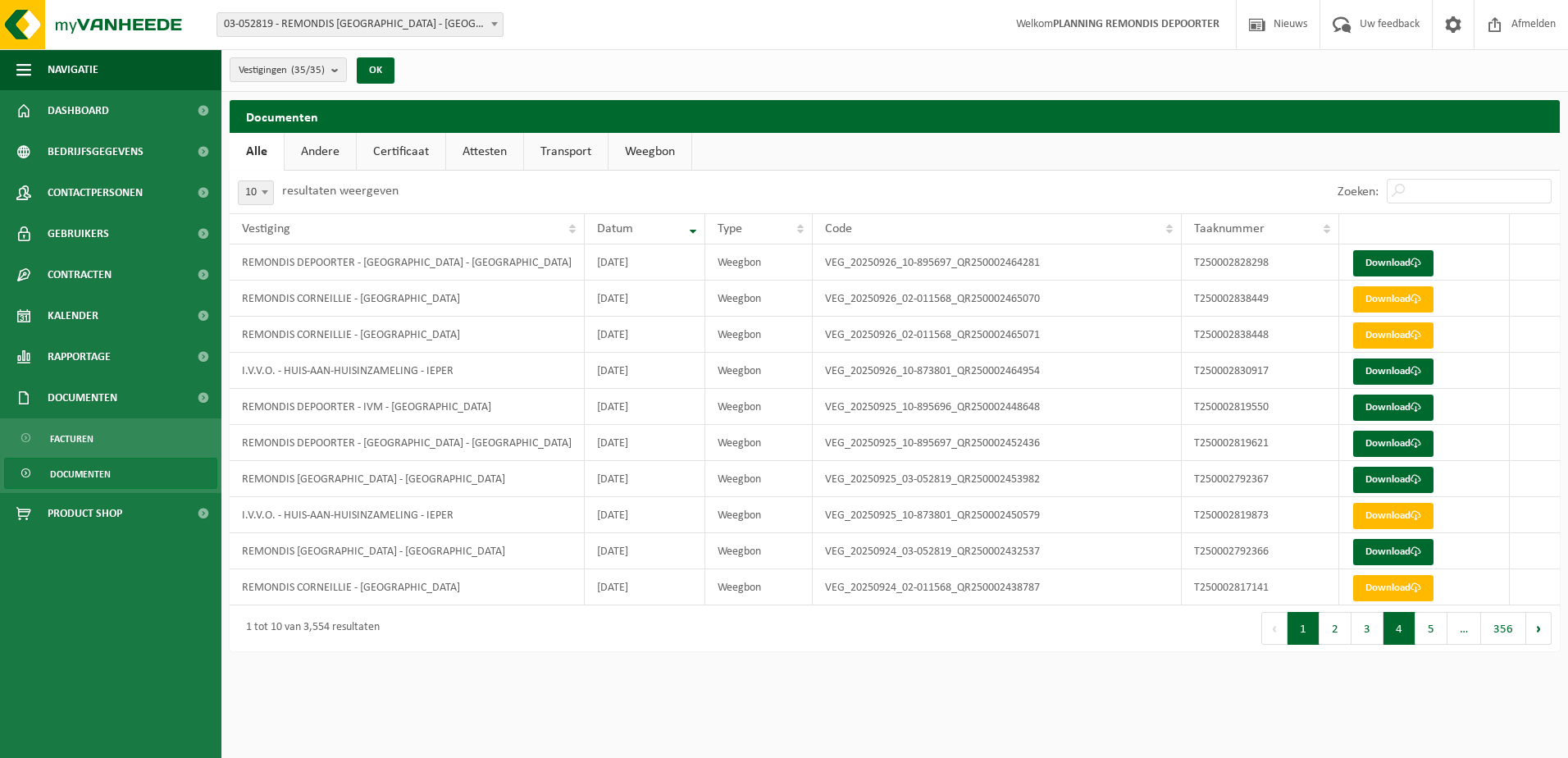
click at [1400, 637] on button "4" at bounding box center [1399, 629] width 32 height 33
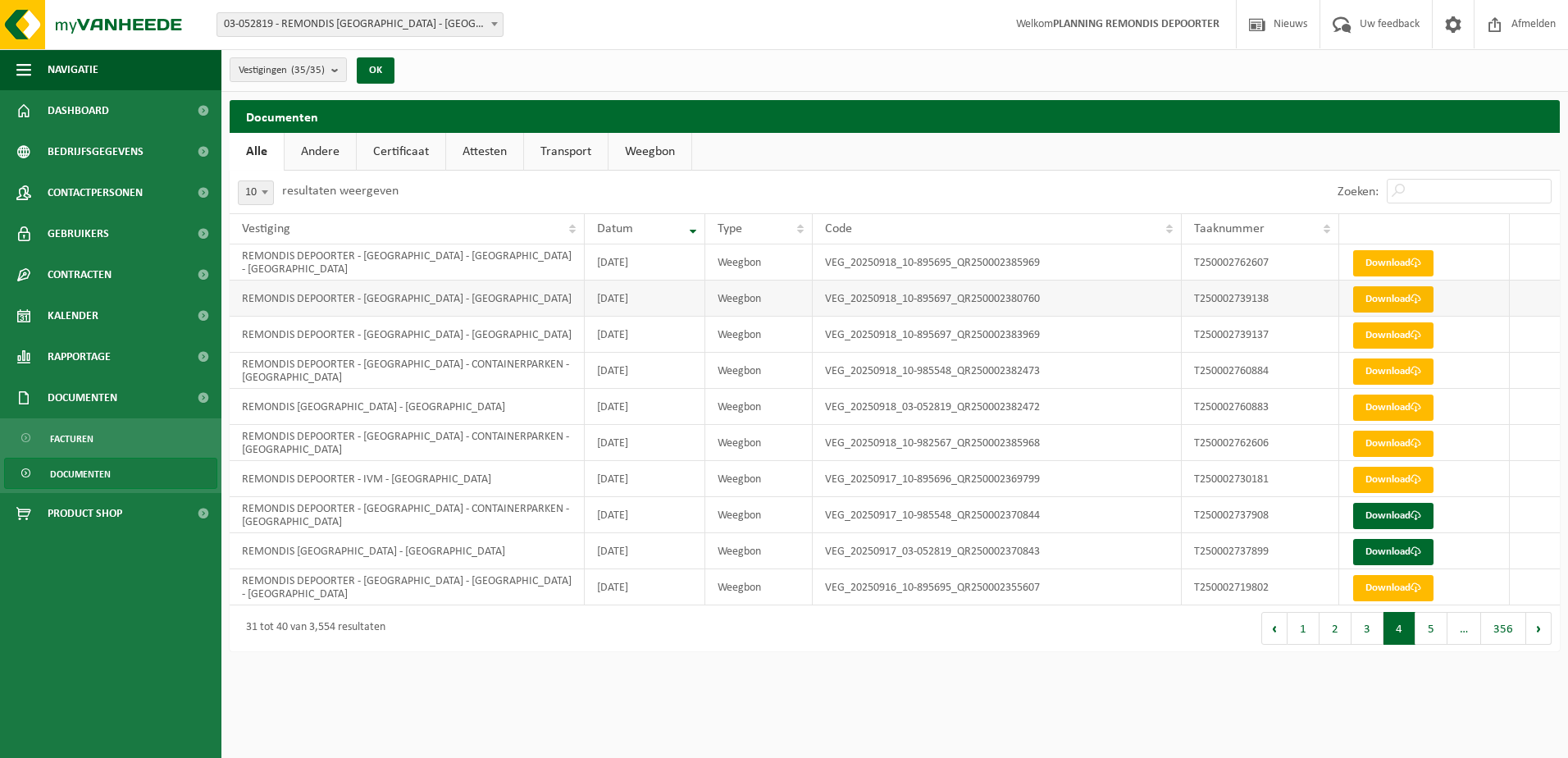
click at [1399, 291] on link "Download" at bounding box center [1393, 299] width 80 height 26
click at [1373, 632] on button "3" at bounding box center [1367, 629] width 32 height 33
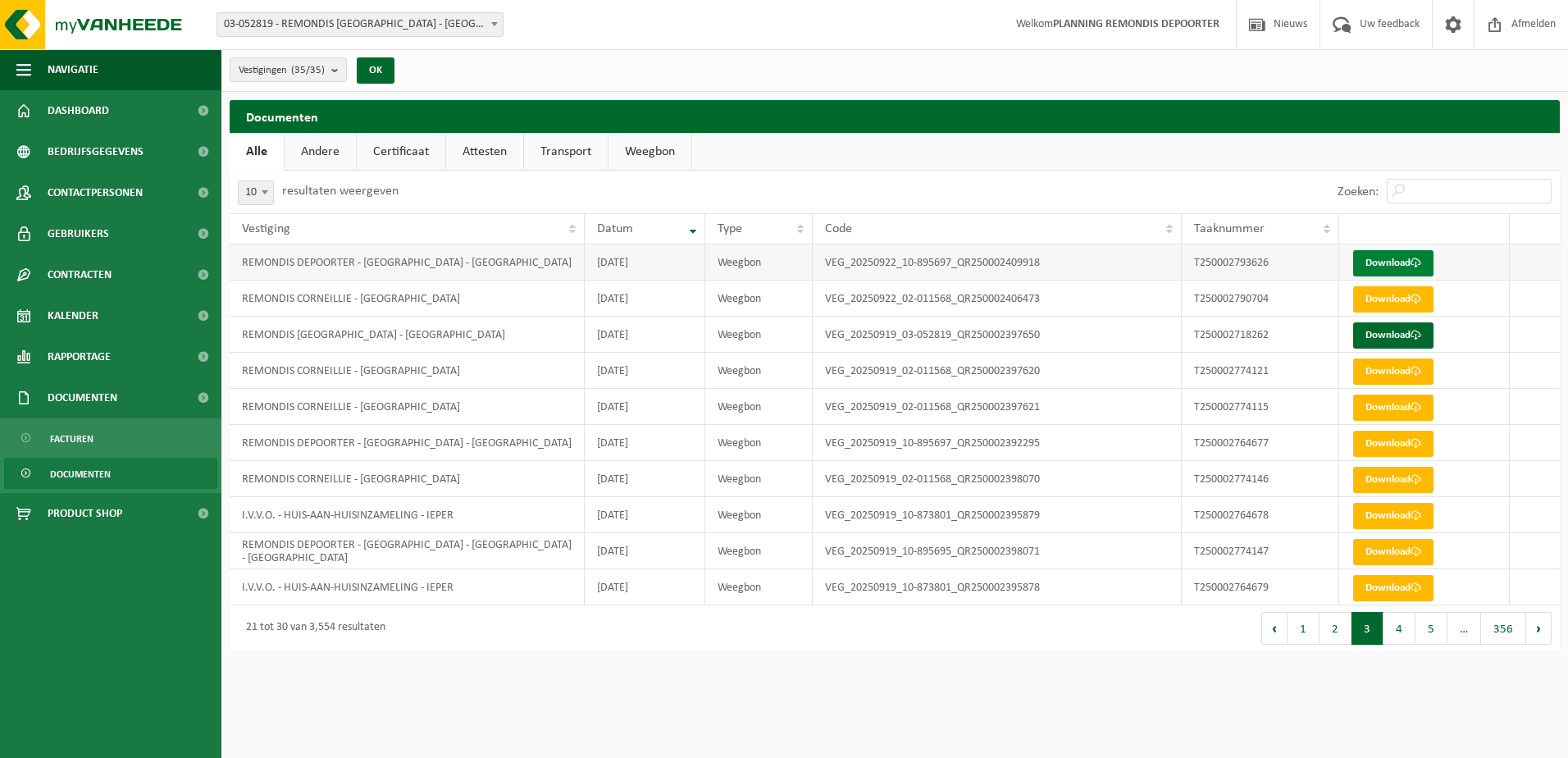
click at [1385, 261] on link "Download" at bounding box center [1393, 263] width 80 height 26
click at [1304, 635] on button "1" at bounding box center [1303, 629] width 32 height 33
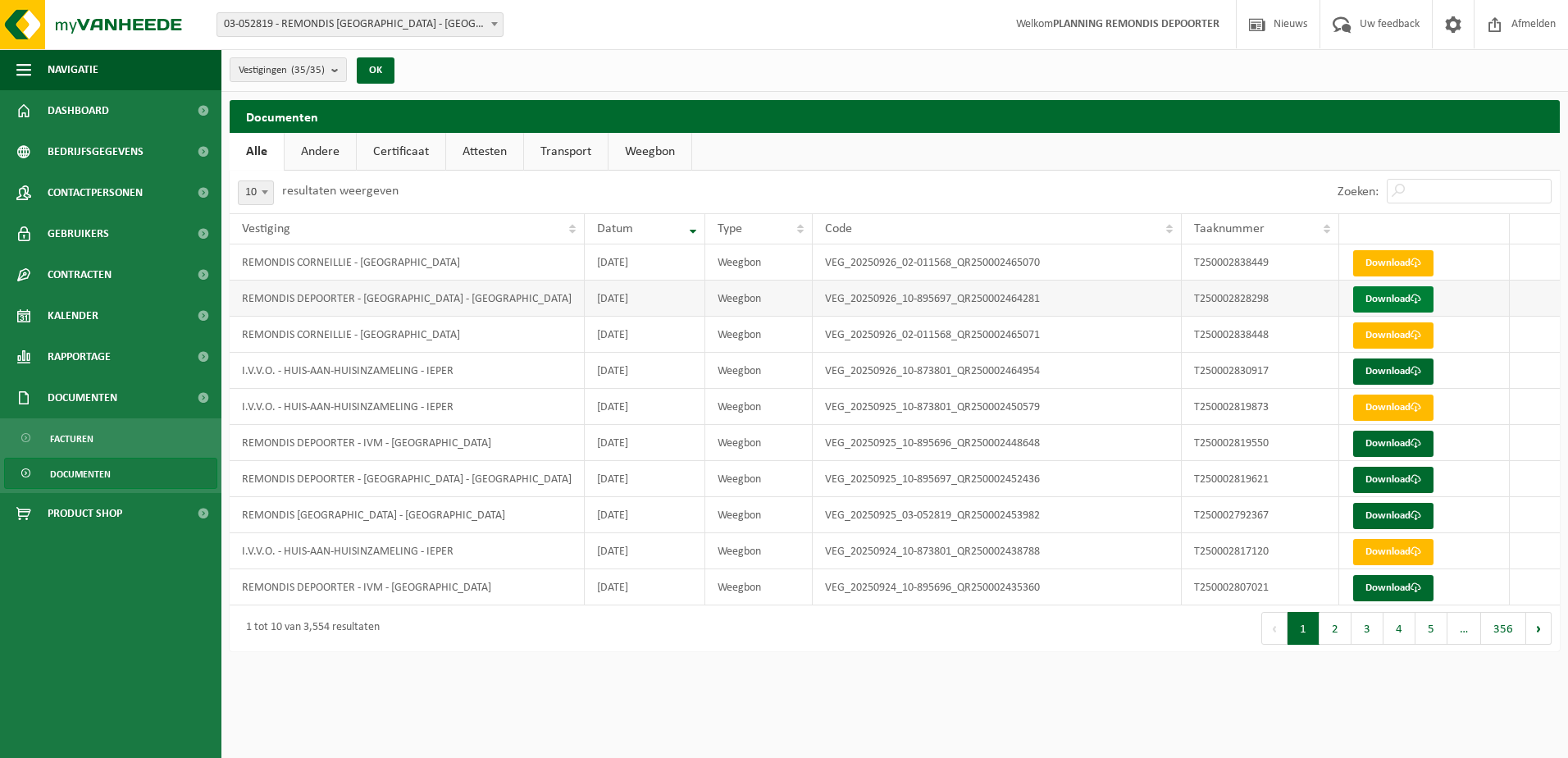
click at [1375, 297] on link "Download" at bounding box center [1393, 299] width 80 height 26
click at [1375, 443] on link "Download" at bounding box center [1393, 443] width 80 height 26
click at [1385, 587] on link "Download" at bounding box center [1393, 588] width 80 height 26
